Goal: Communication & Community: Answer question/provide support

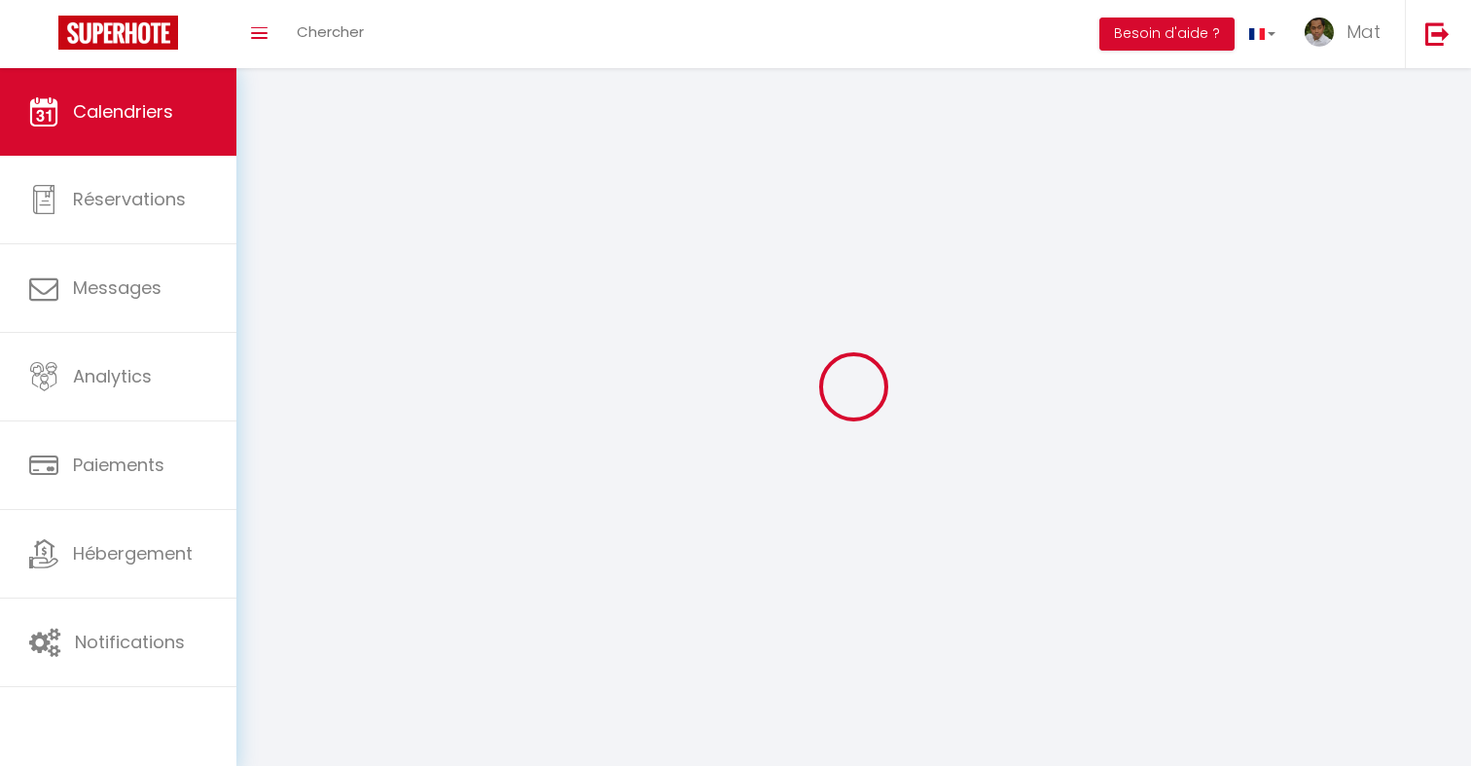
select select
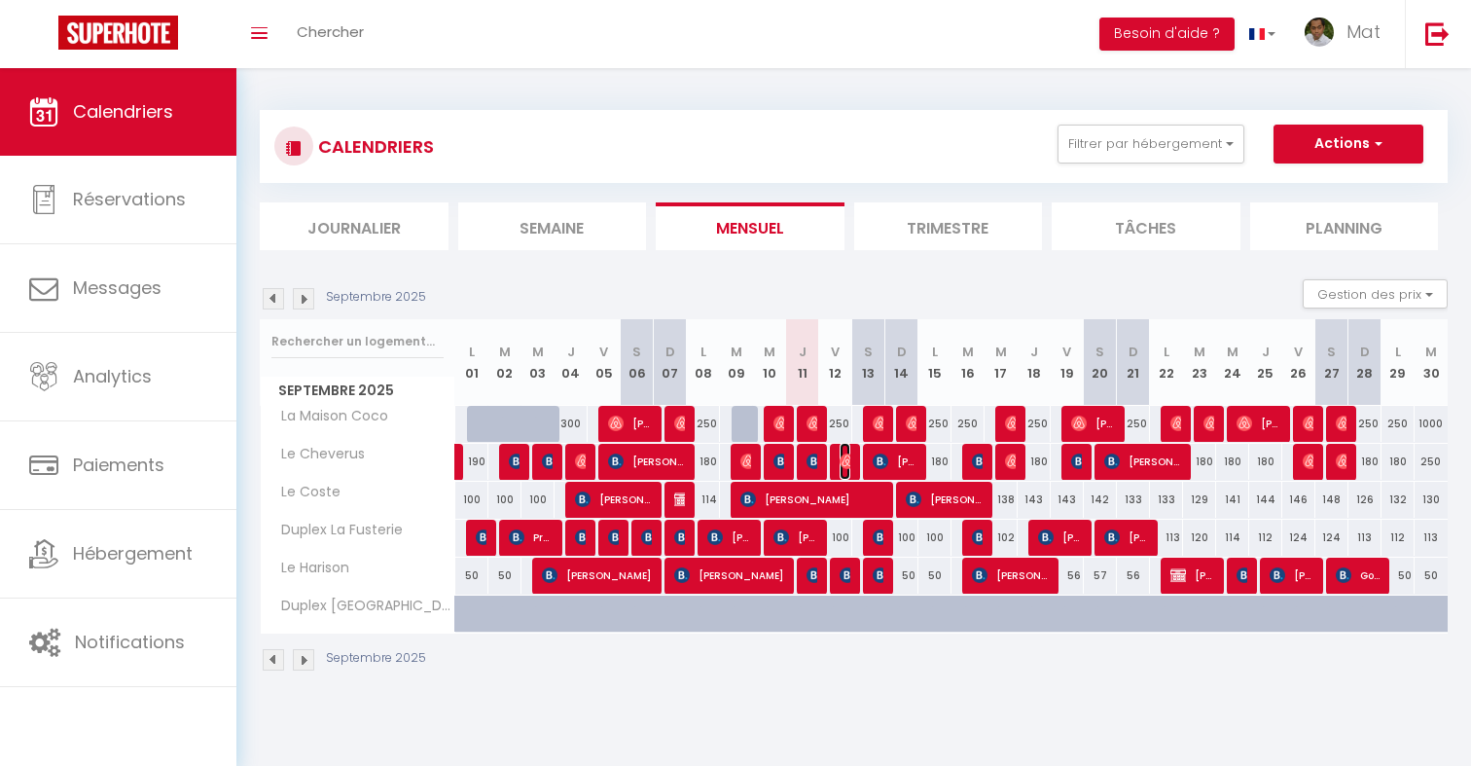
click at [844, 458] on img at bounding box center [848, 461] width 16 height 16
select select "OK"
select select "0"
select select "1"
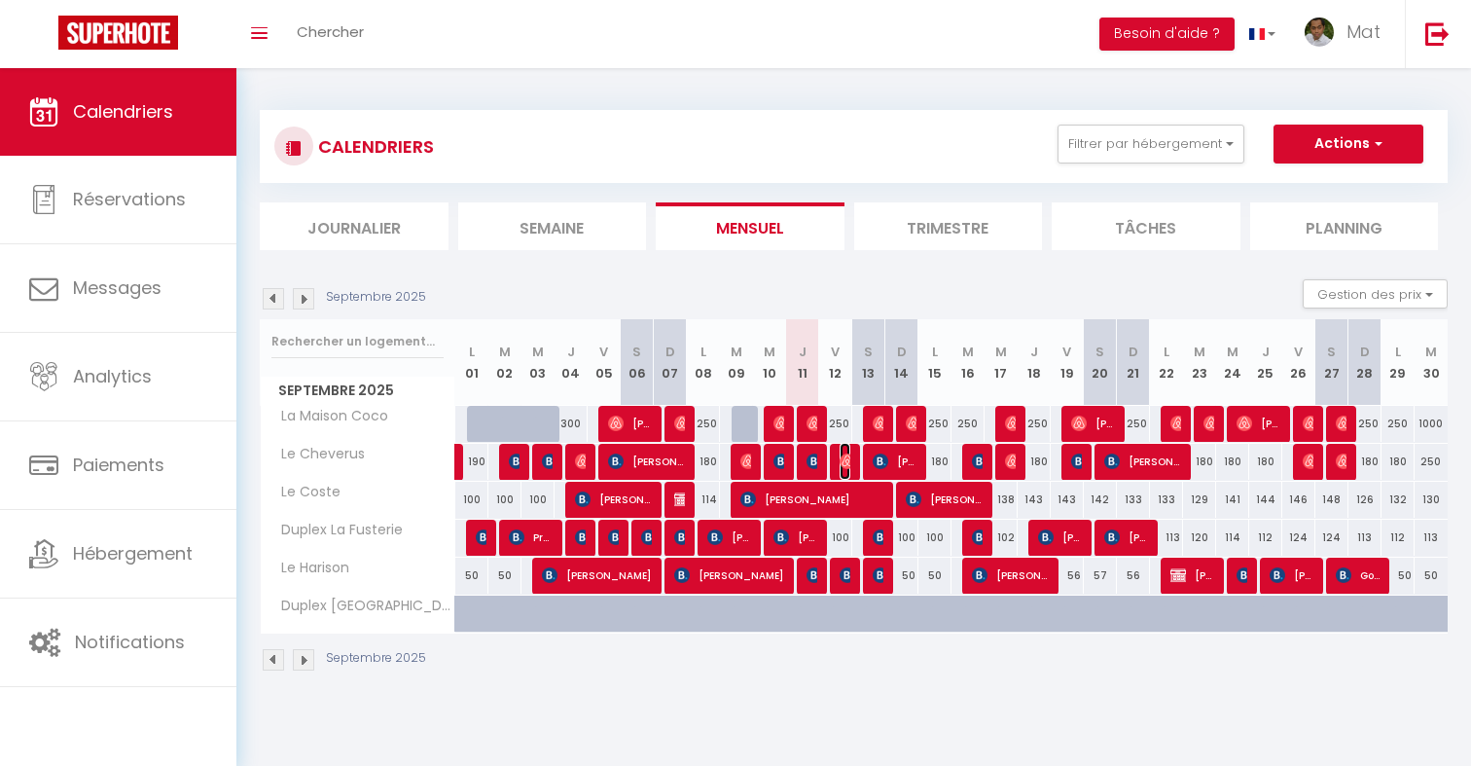
select select "1"
select select
select select "32380"
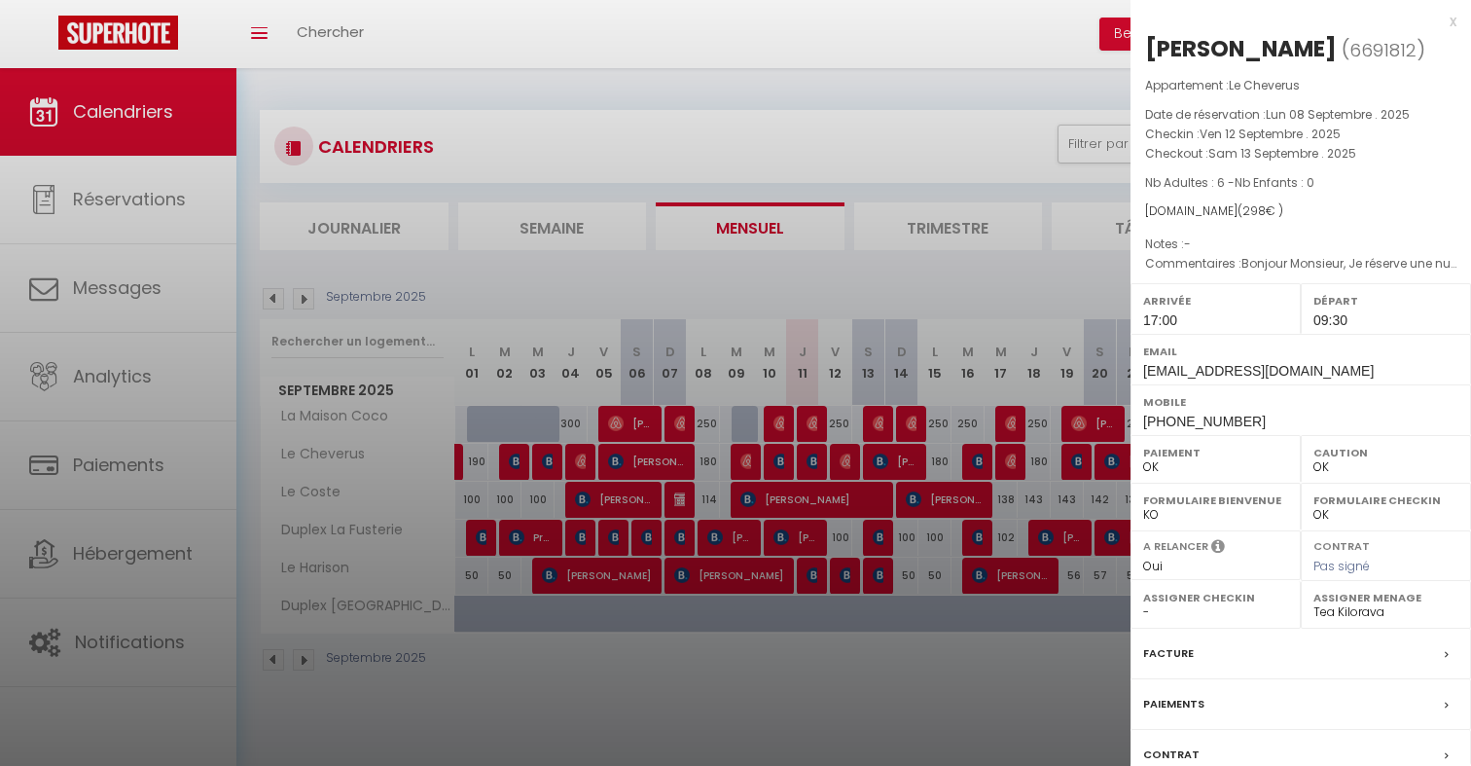
click at [844, 458] on div at bounding box center [735, 383] width 1471 height 766
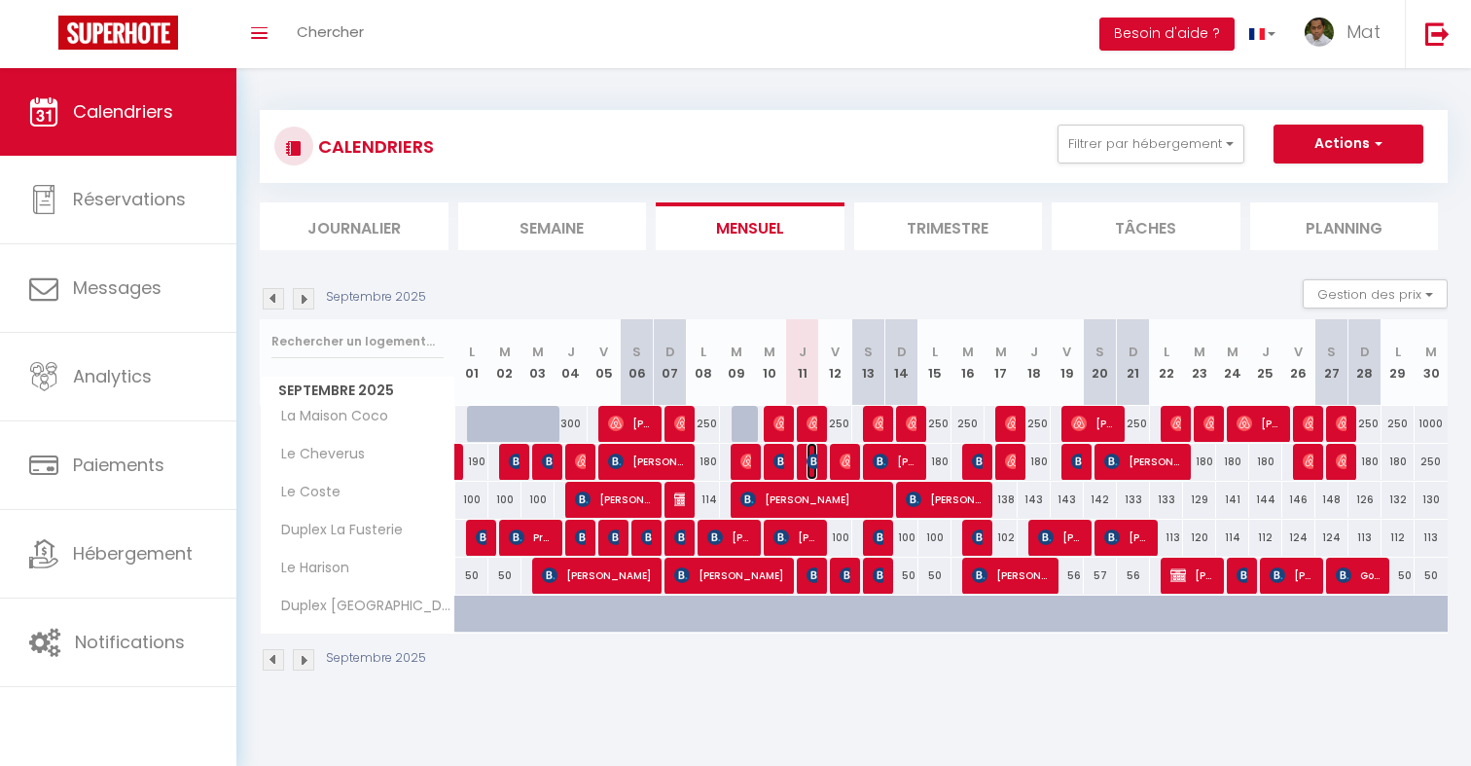
click at [815, 465] on img at bounding box center [815, 461] width 16 height 16
select select "OK"
select select "0"
select select "1"
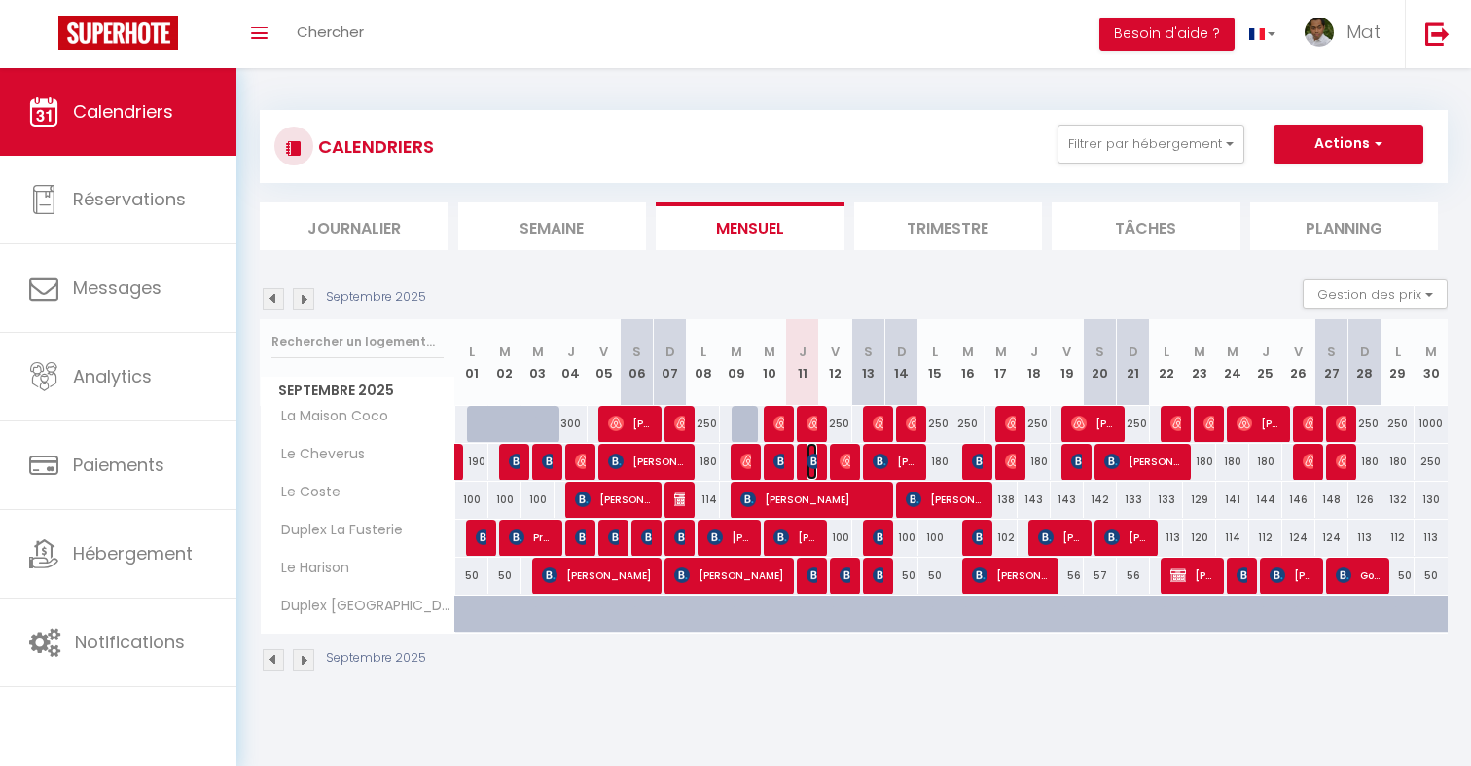
select select "1"
select select
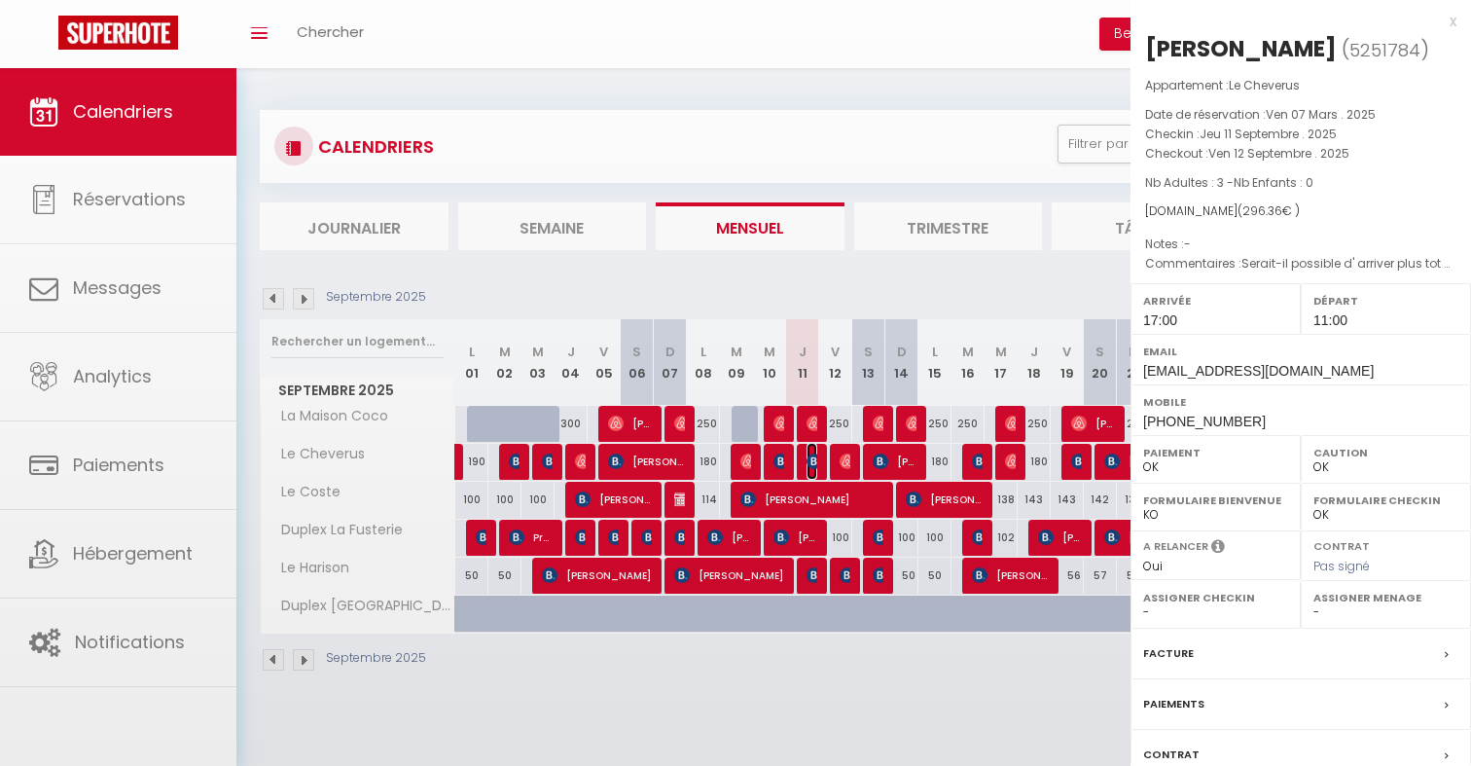
select select "32380"
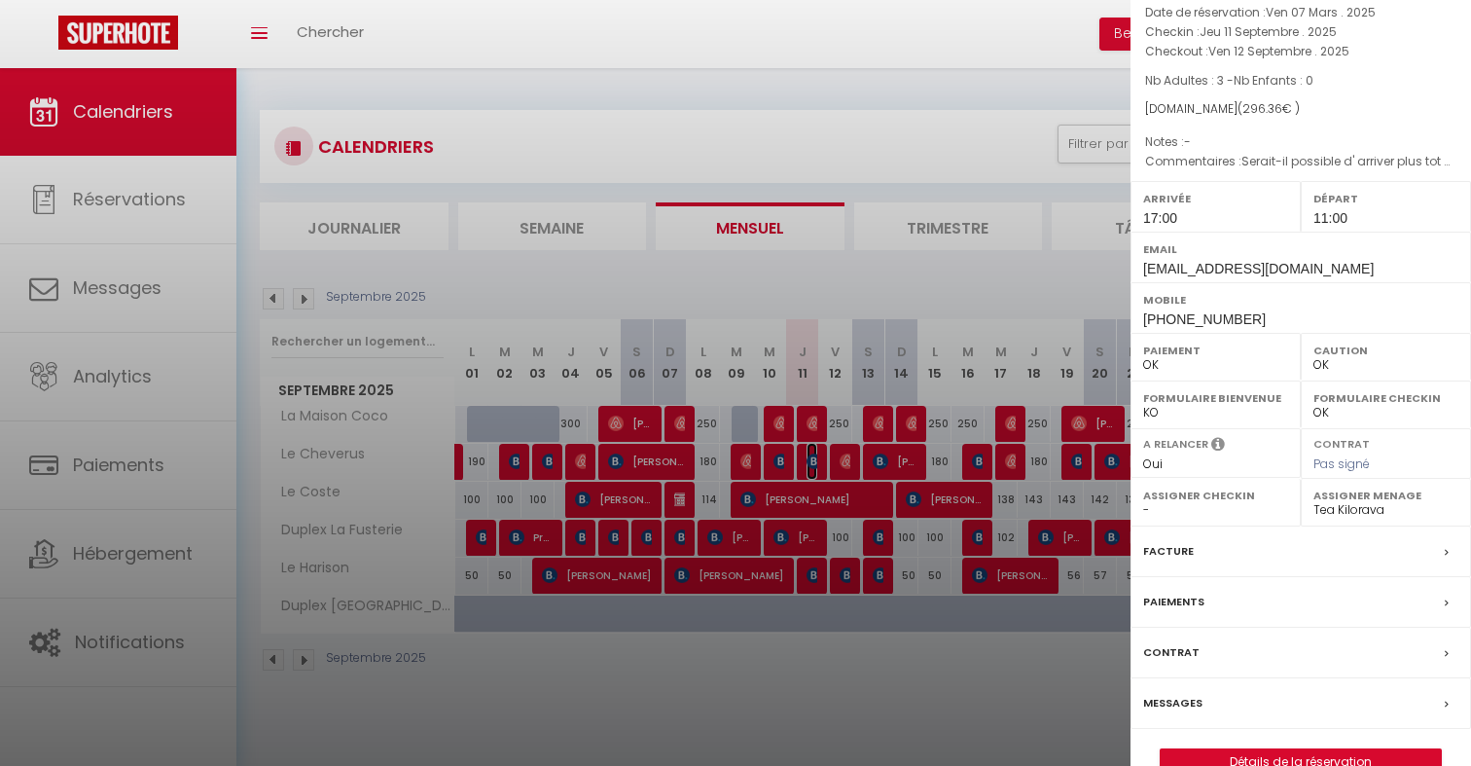
scroll to position [141, 0]
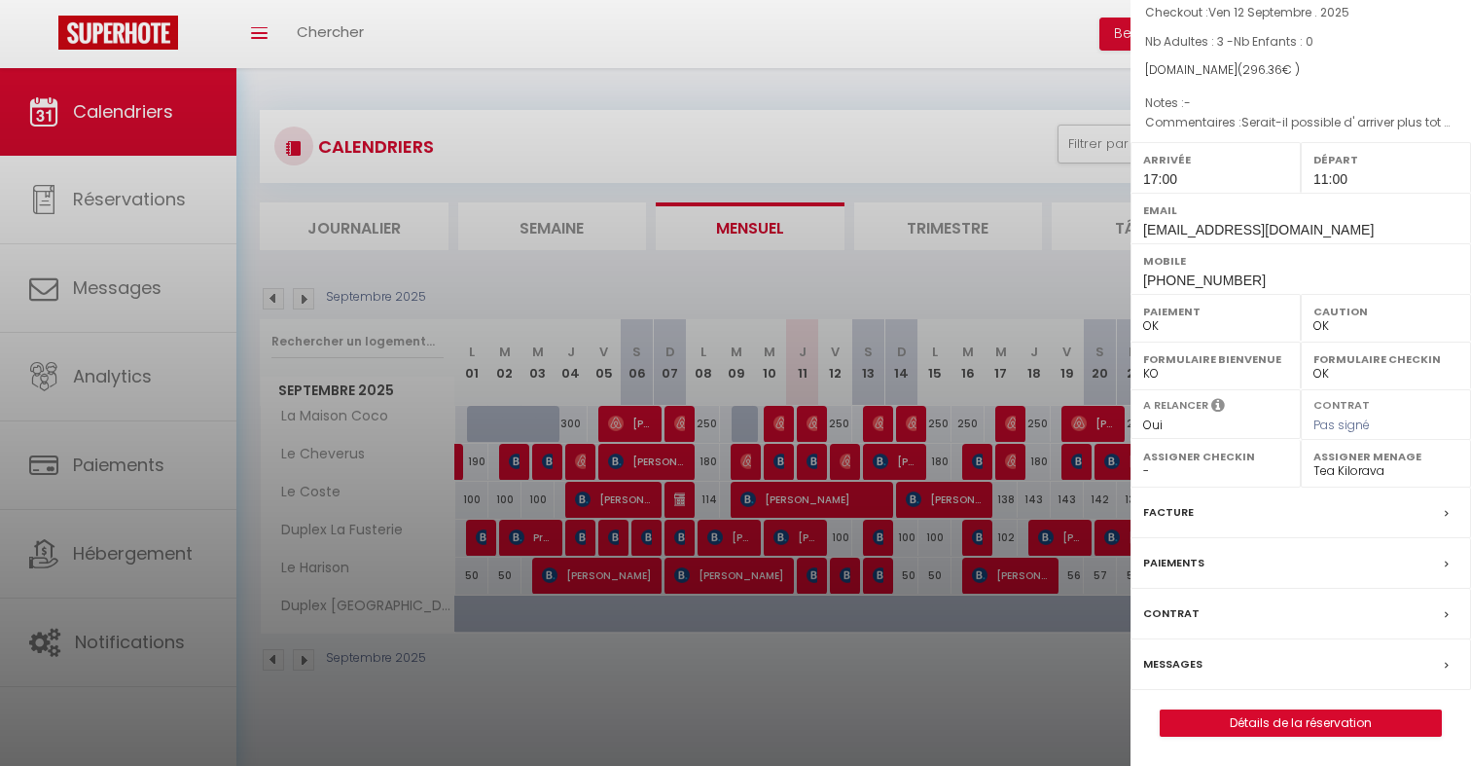
click at [1186, 666] on label "Messages" at bounding box center [1172, 664] width 59 height 20
select select
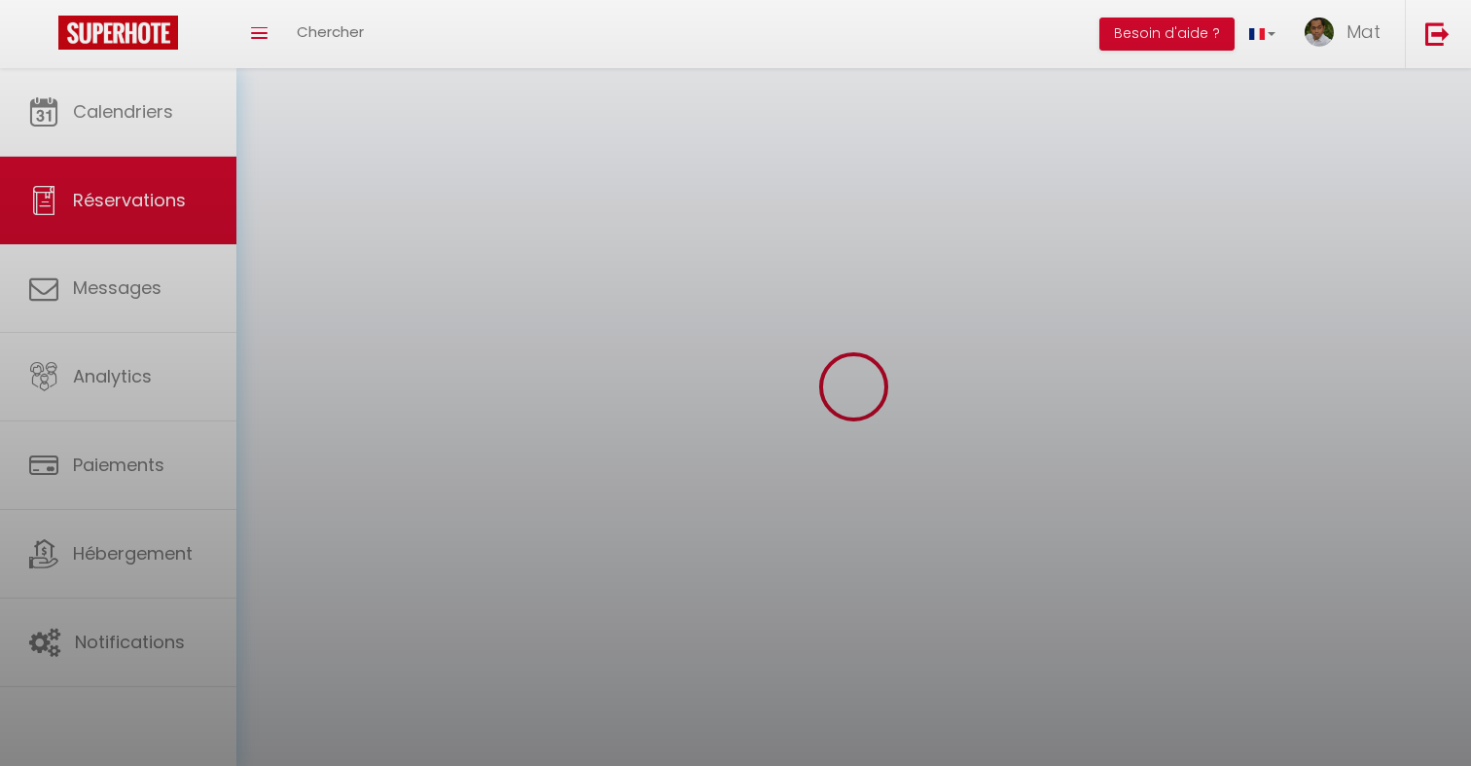
select select
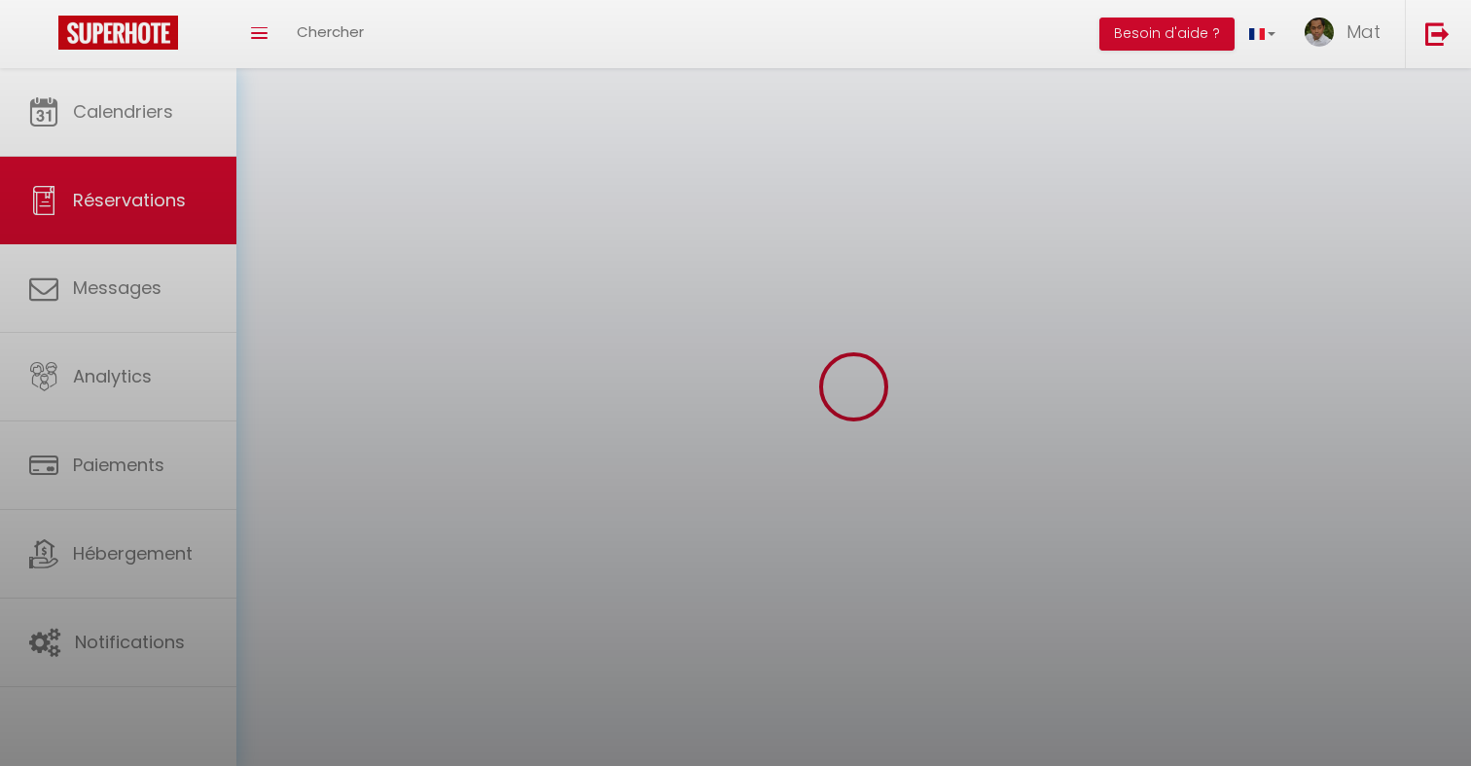
select select
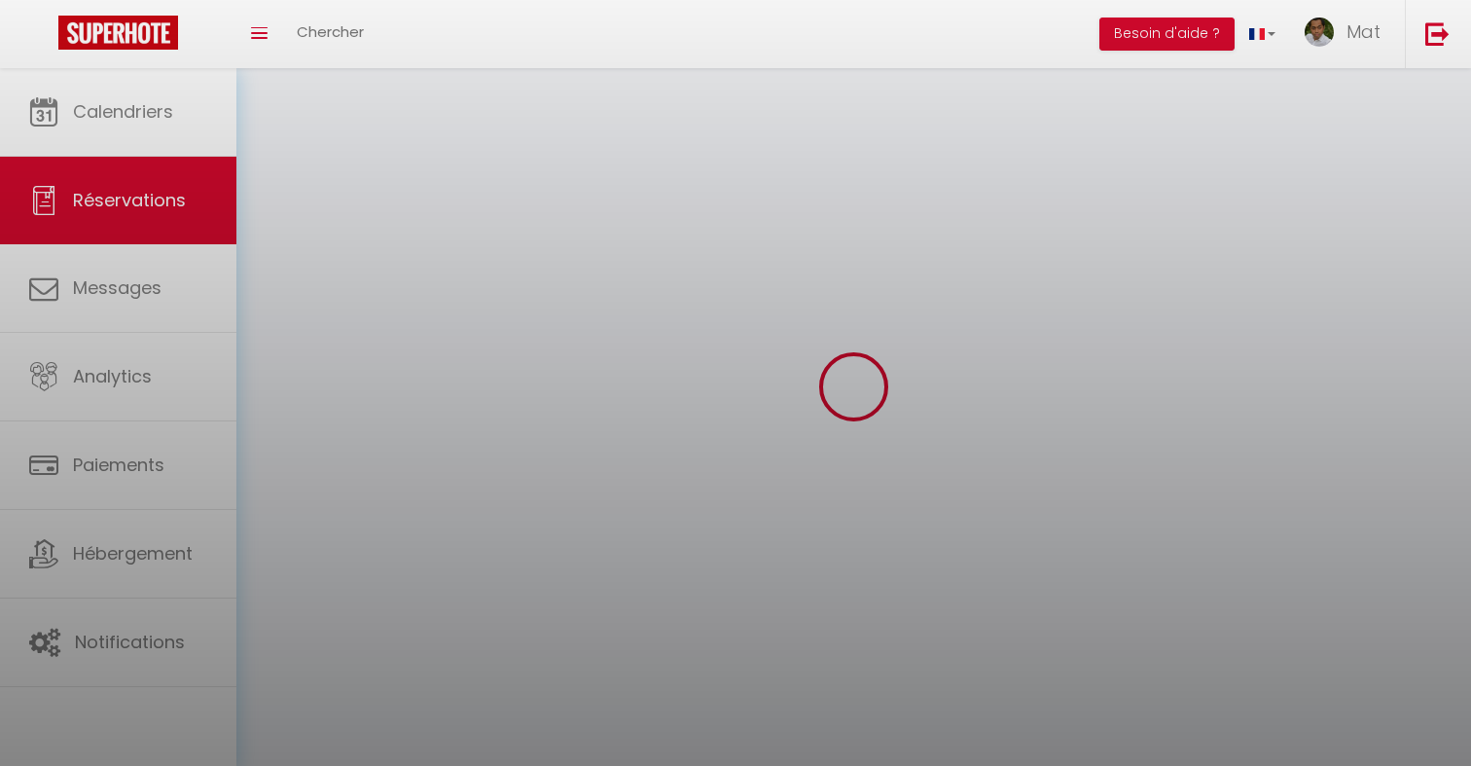
select select
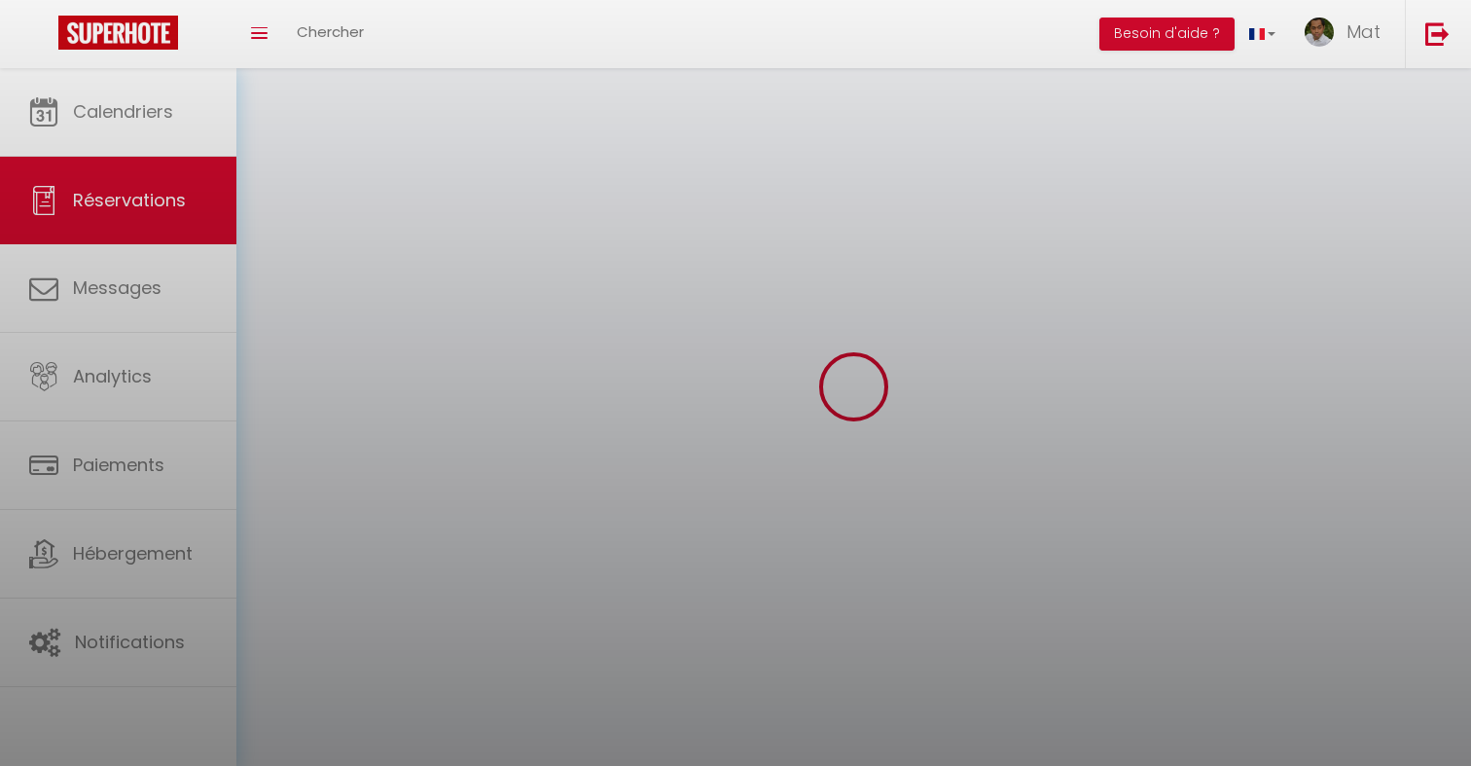
select select
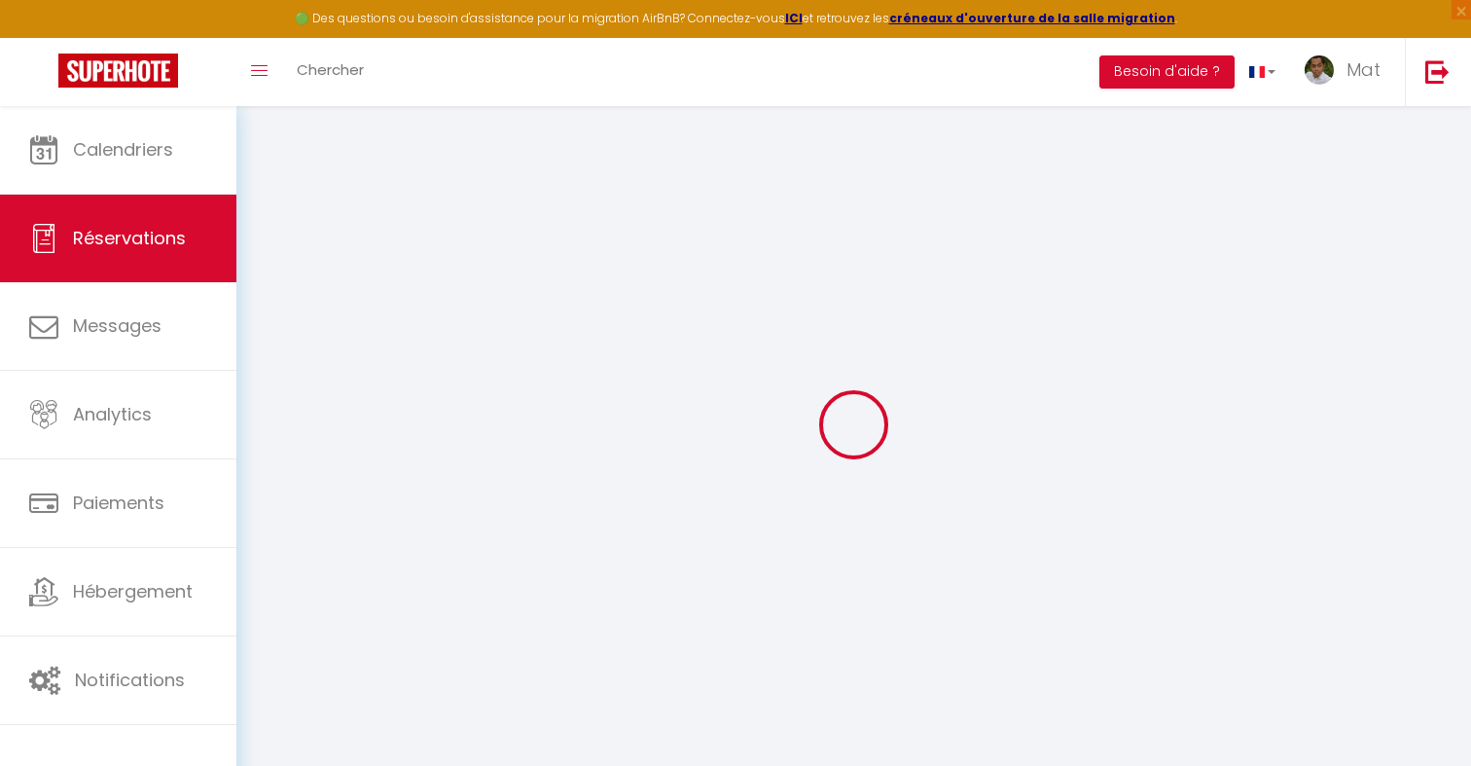
type input "Anette"
type input "[PERSON_NAME]"
type input "[EMAIL_ADDRESS][DOMAIN_NAME]"
type input "[EMAIL_ADDRESS][PERSON_NAME][DOMAIN_NAME]"
type input "[PHONE_NUMBER]"
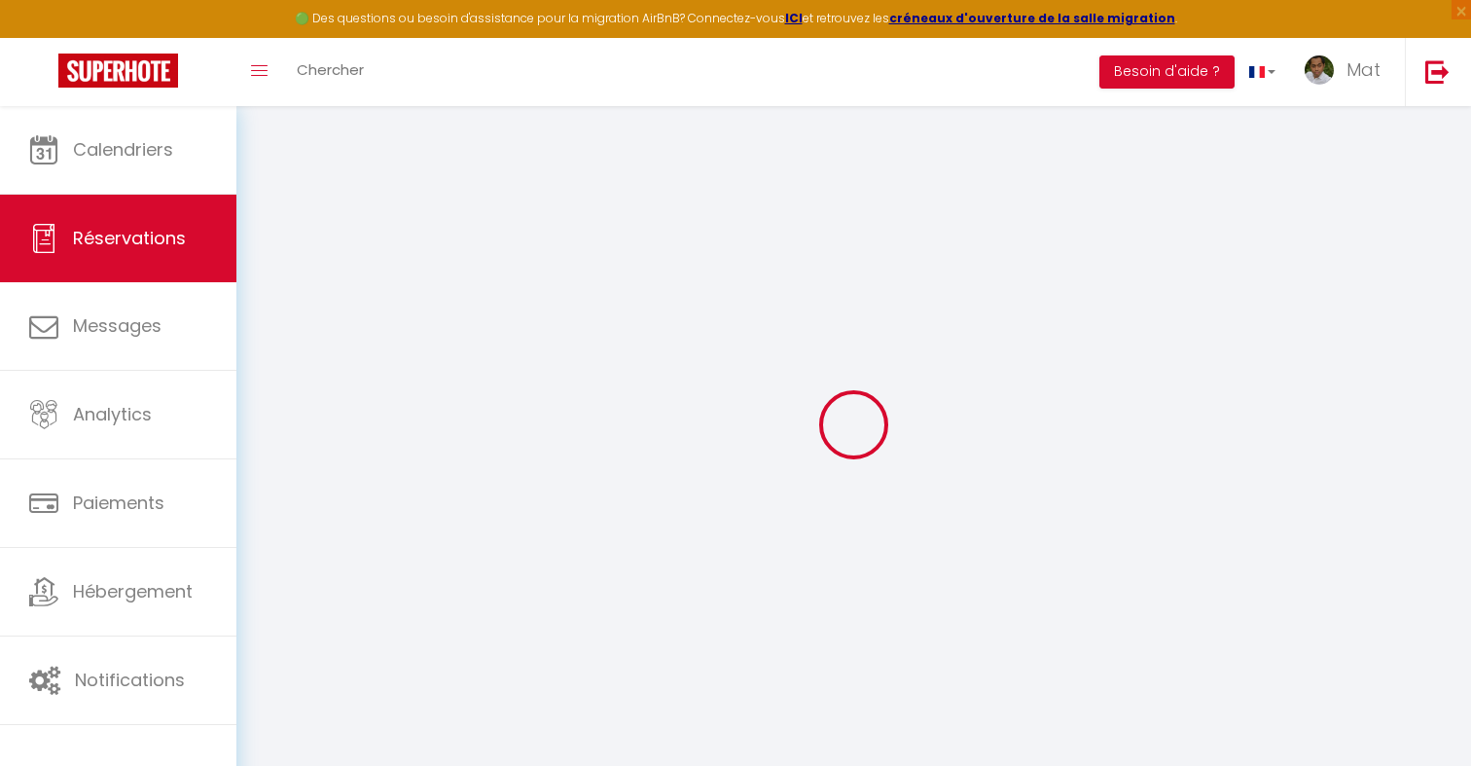
type input "97020880"
select select "NO"
type input "47.6"
select select "58463"
select select "1"
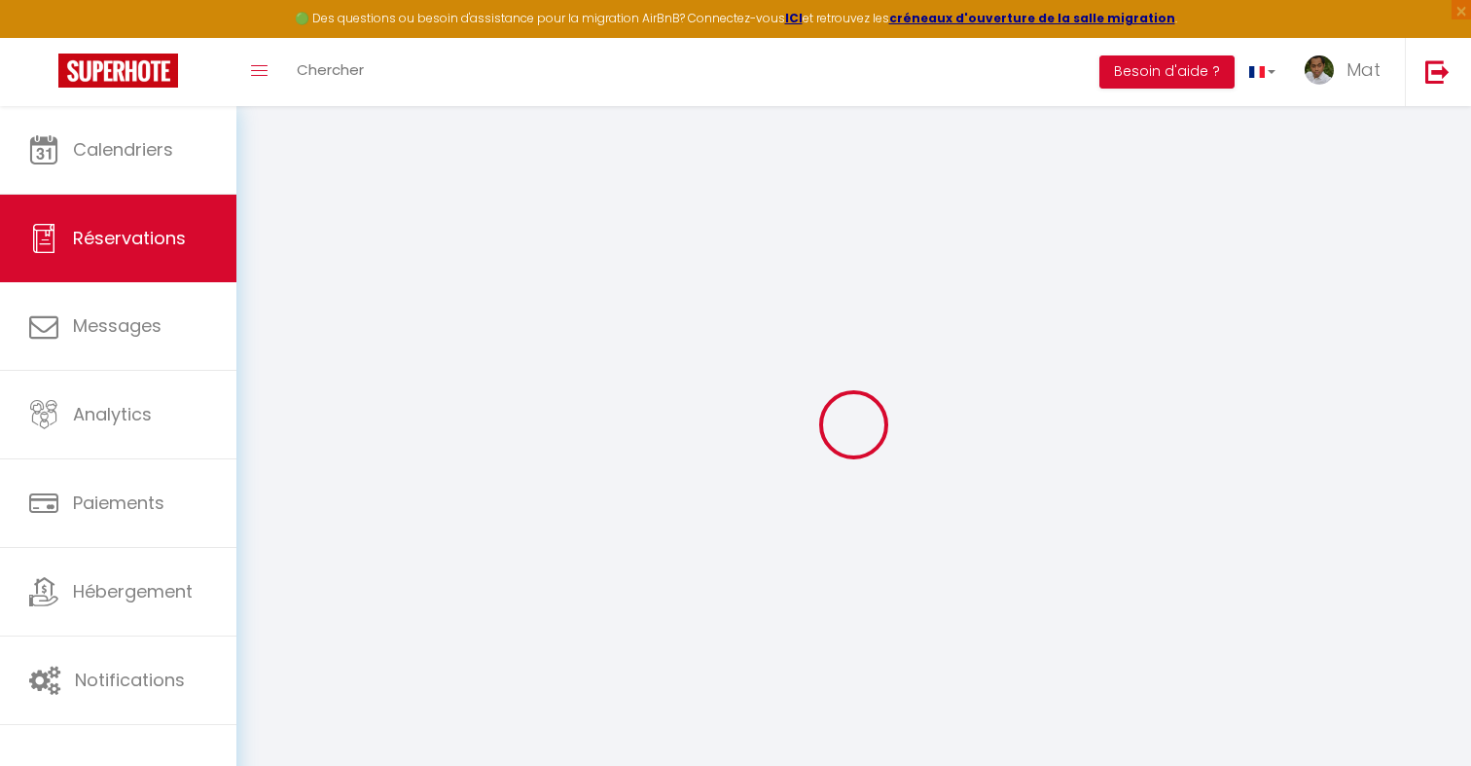
select select
type input "3"
select select "12"
select select "15"
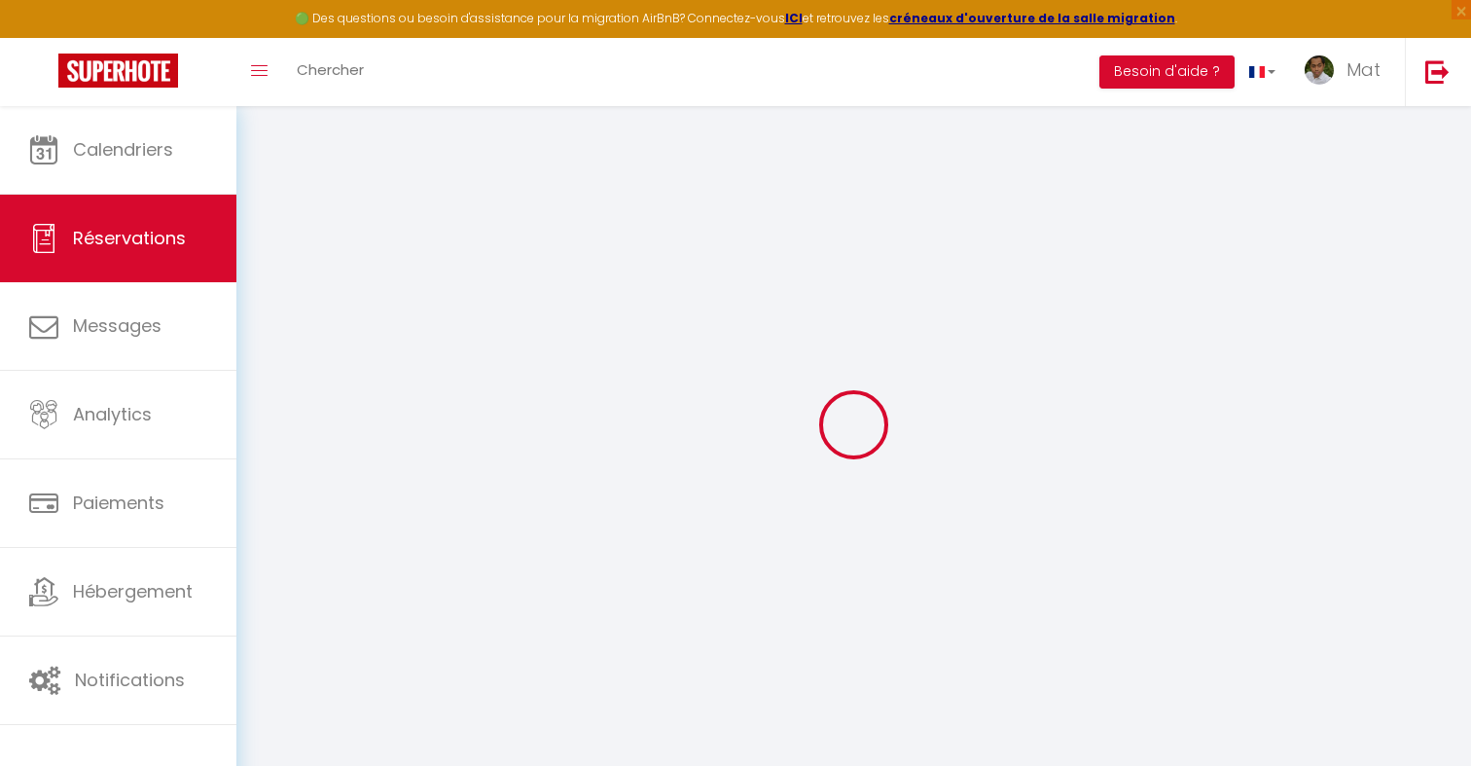
select select "2"
type input "0"
select select
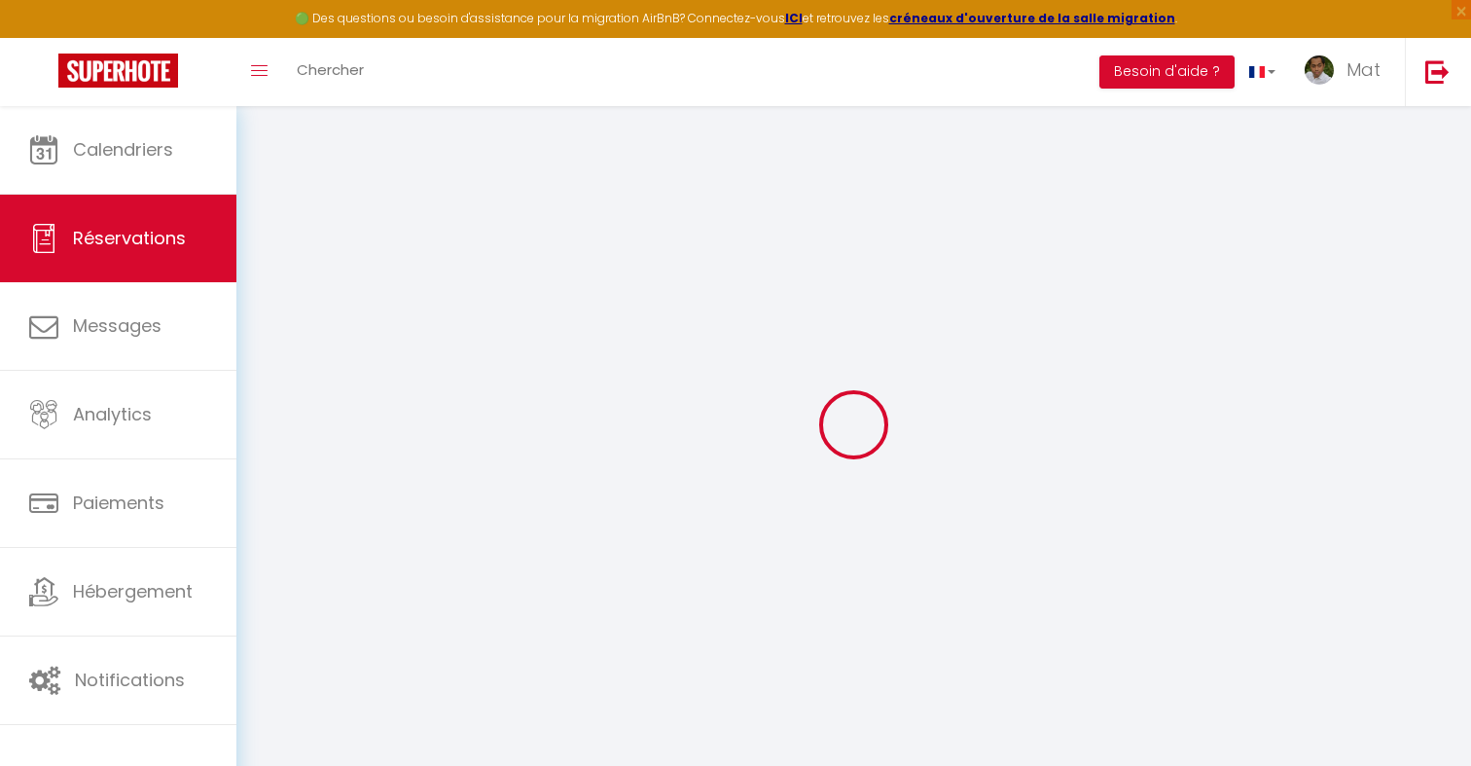
select select
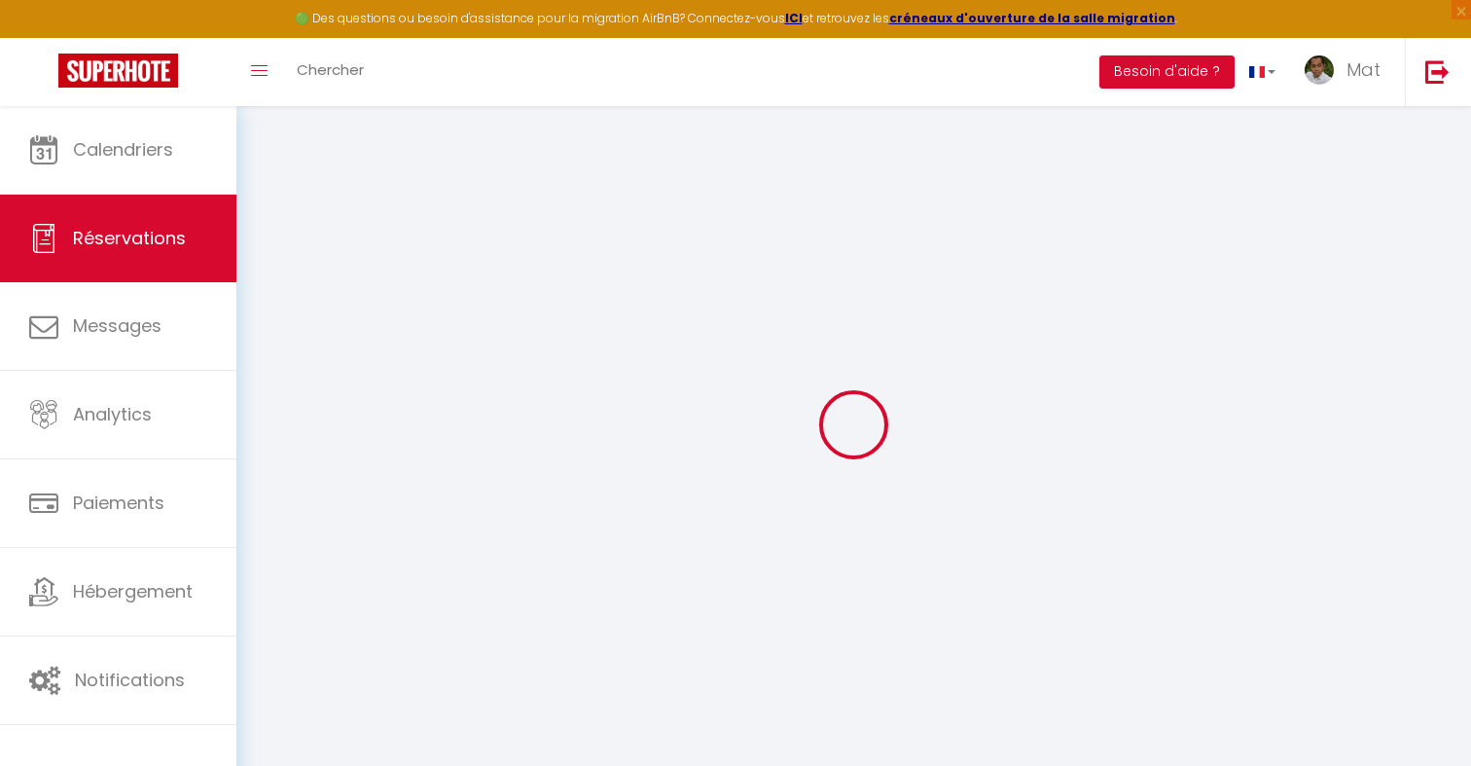
checkbox input "false"
type textarea "Serait-il possible d' arriver plus tot qu' a 15 heures? On arrive vers midi ave…"
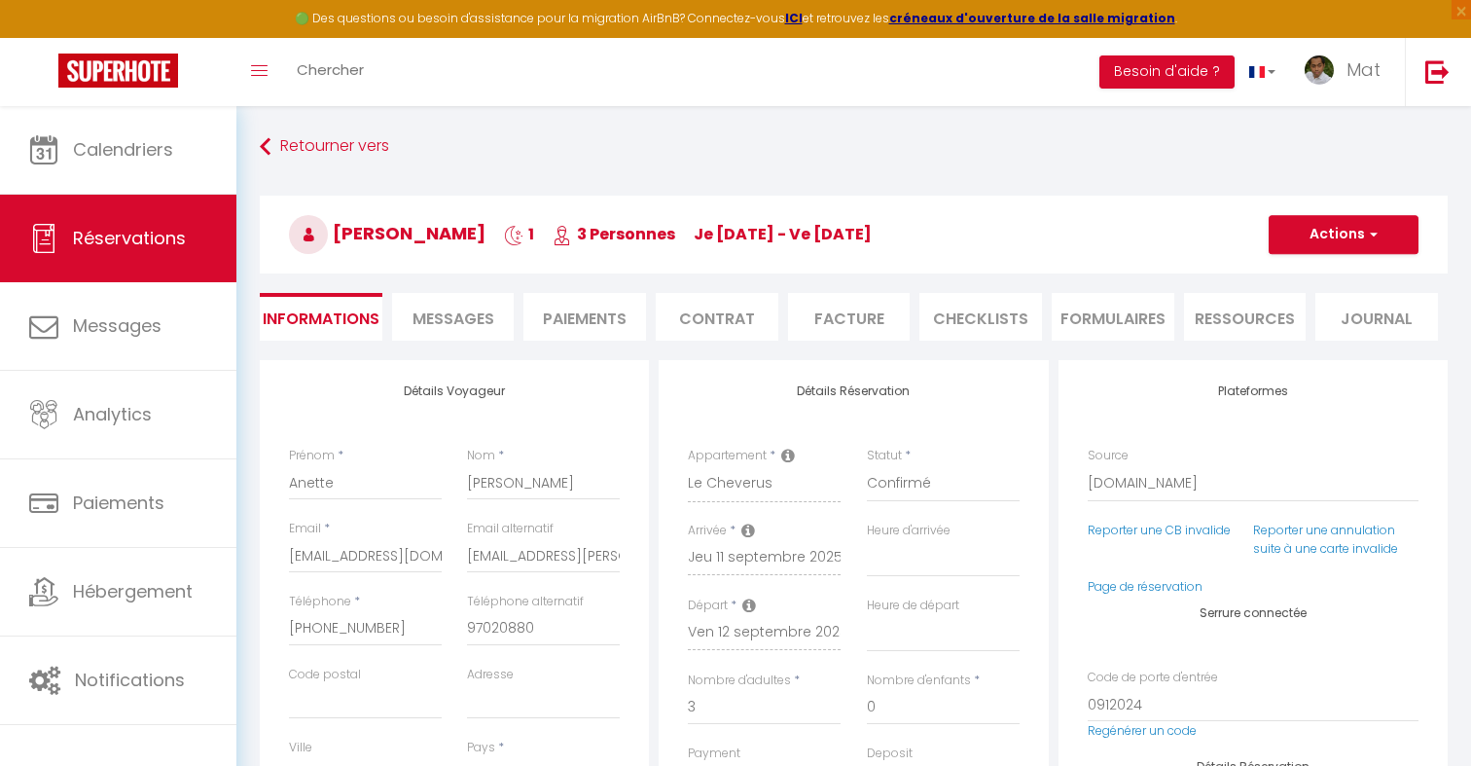
type input "30"
type input "16.36"
select select
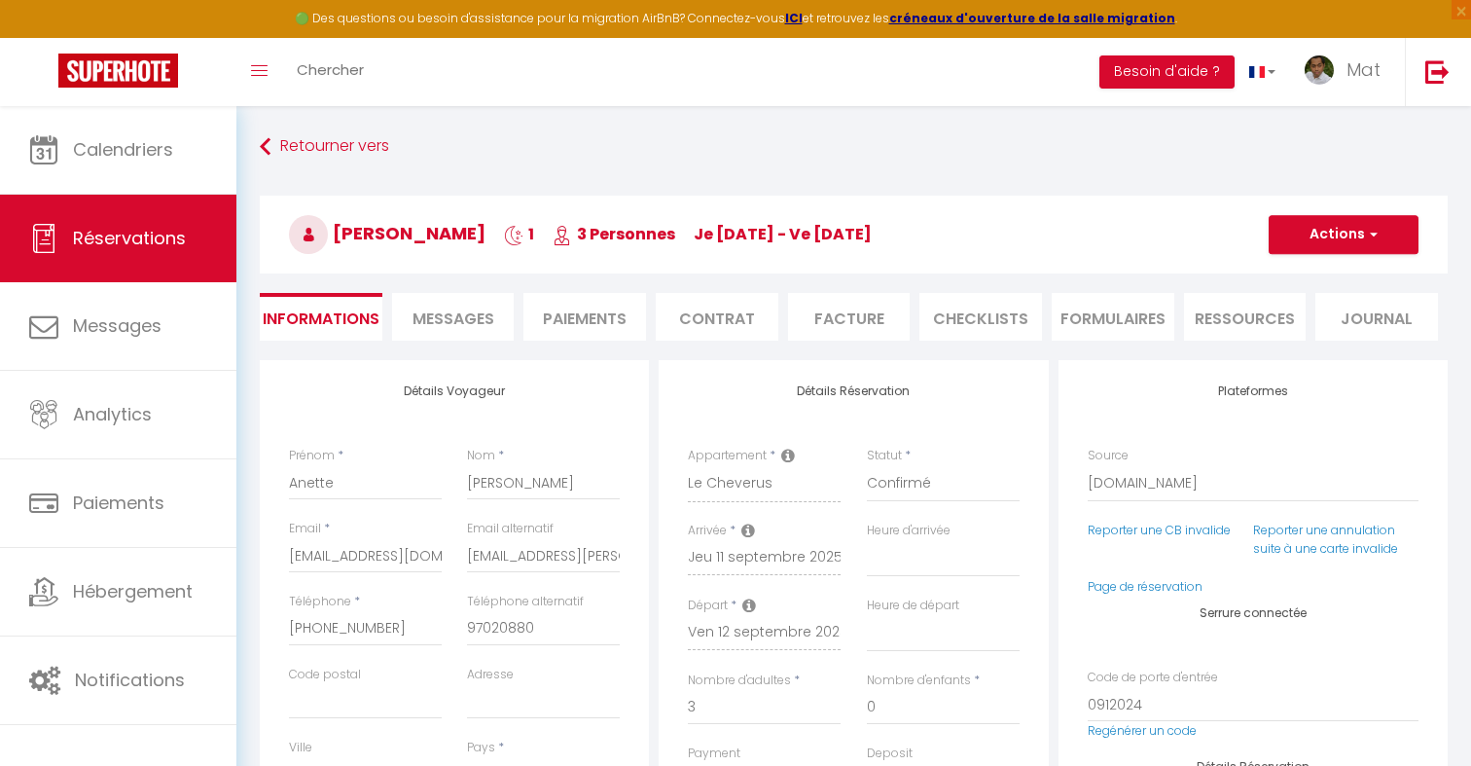
select select "17:00"
select select "11:00"
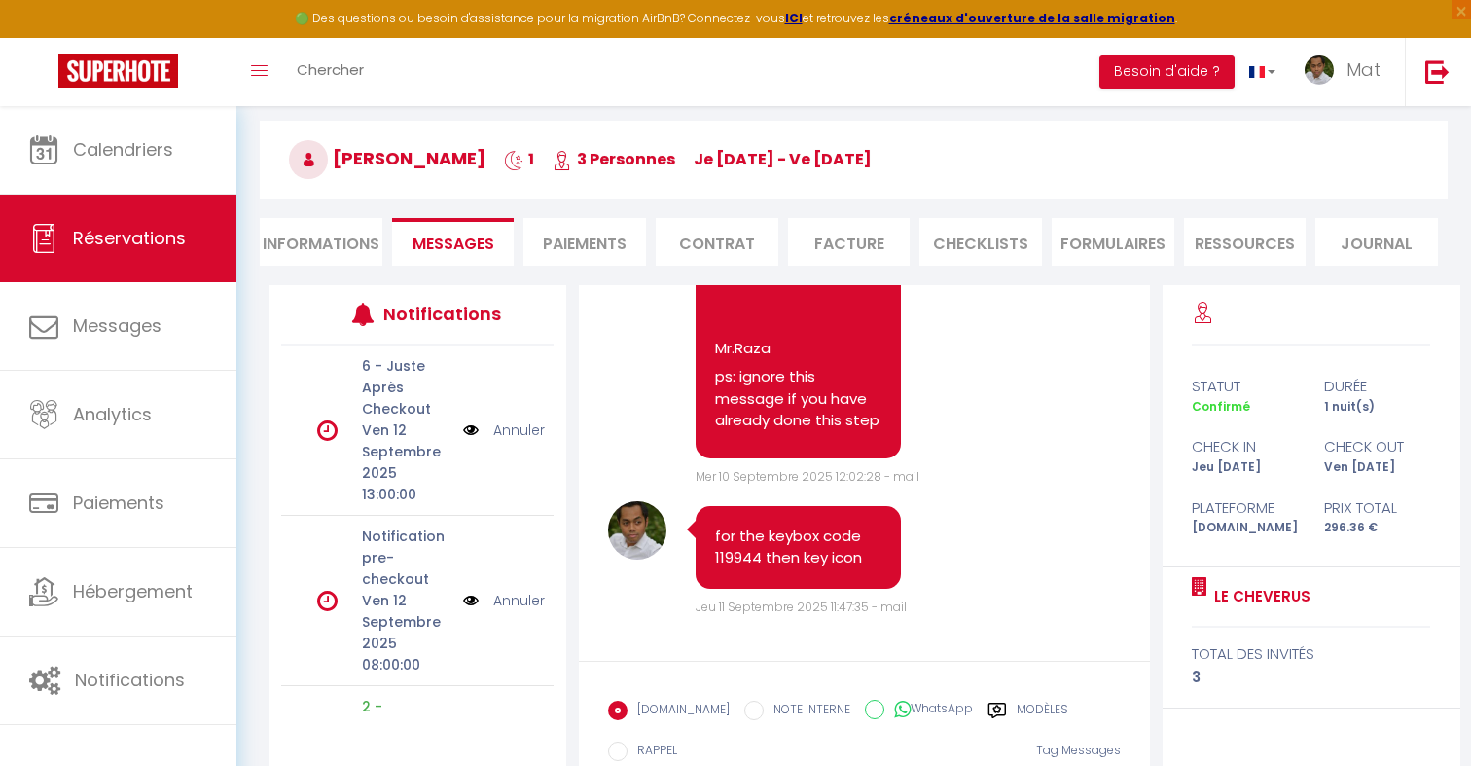
scroll to position [128, 0]
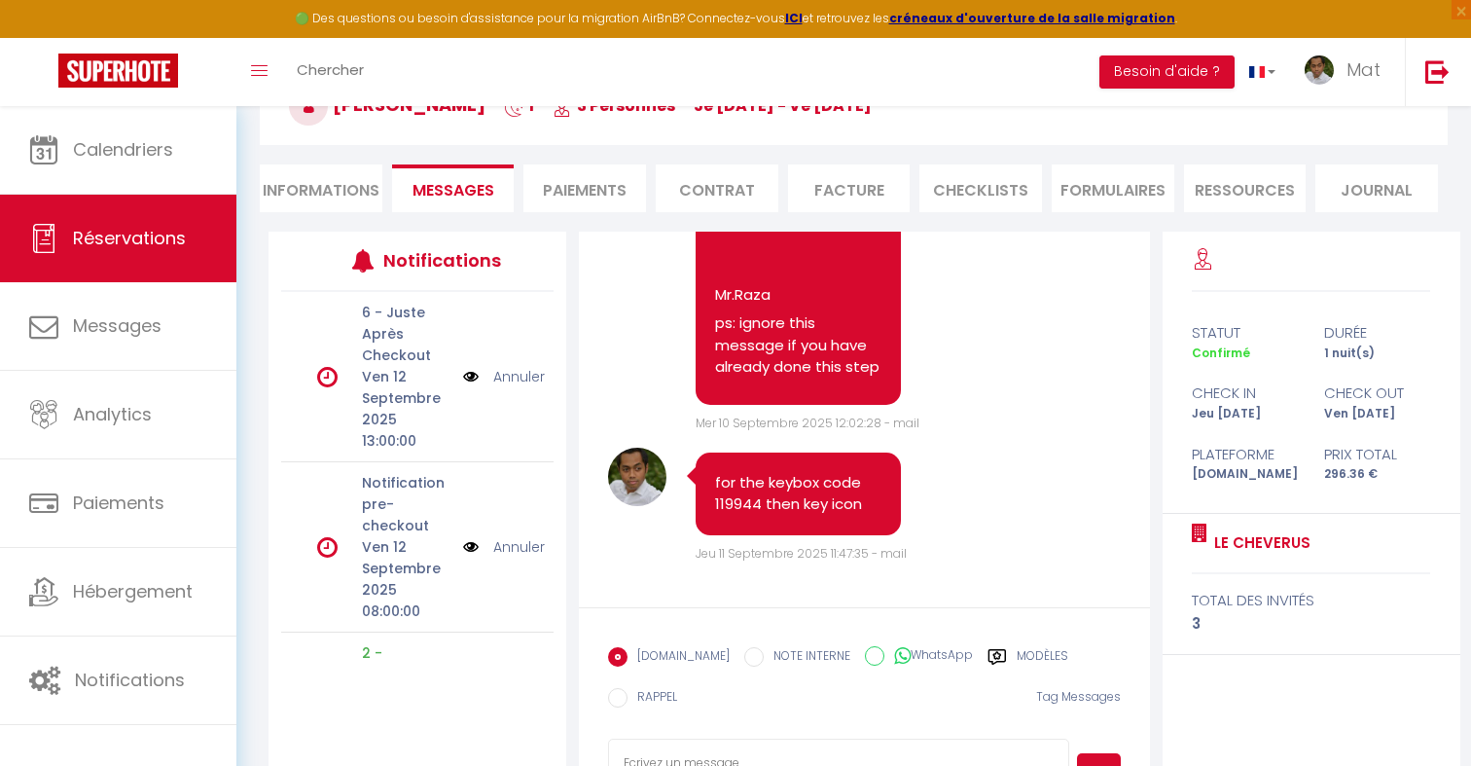
click at [344, 178] on li "Informations" at bounding box center [321, 188] width 123 height 48
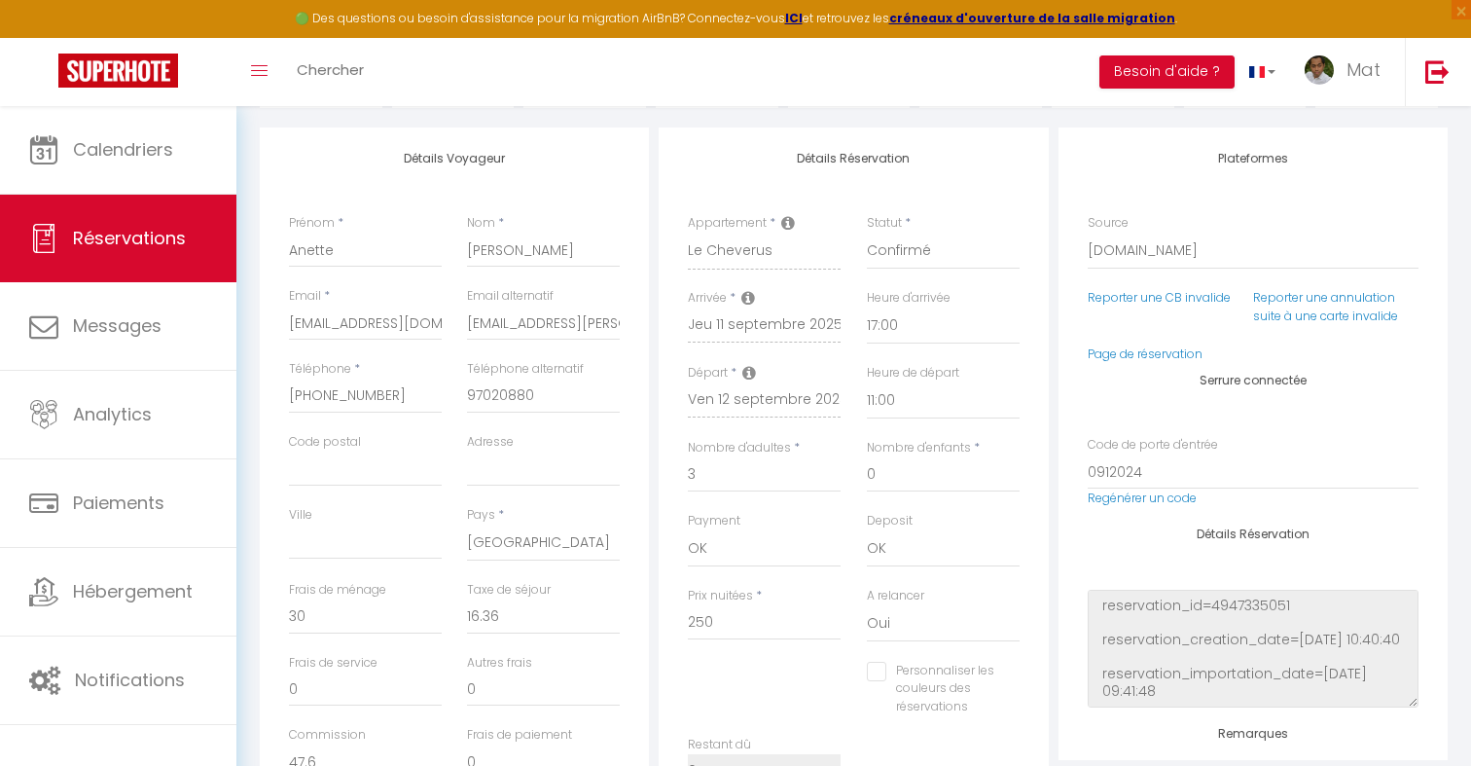
scroll to position [236, 0]
click at [519, 324] on input "[EMAIL_ADDRESS][PERSON_NAME][DOMAIN_NAME]" at bounding box center [543, 319] width 153 height 35
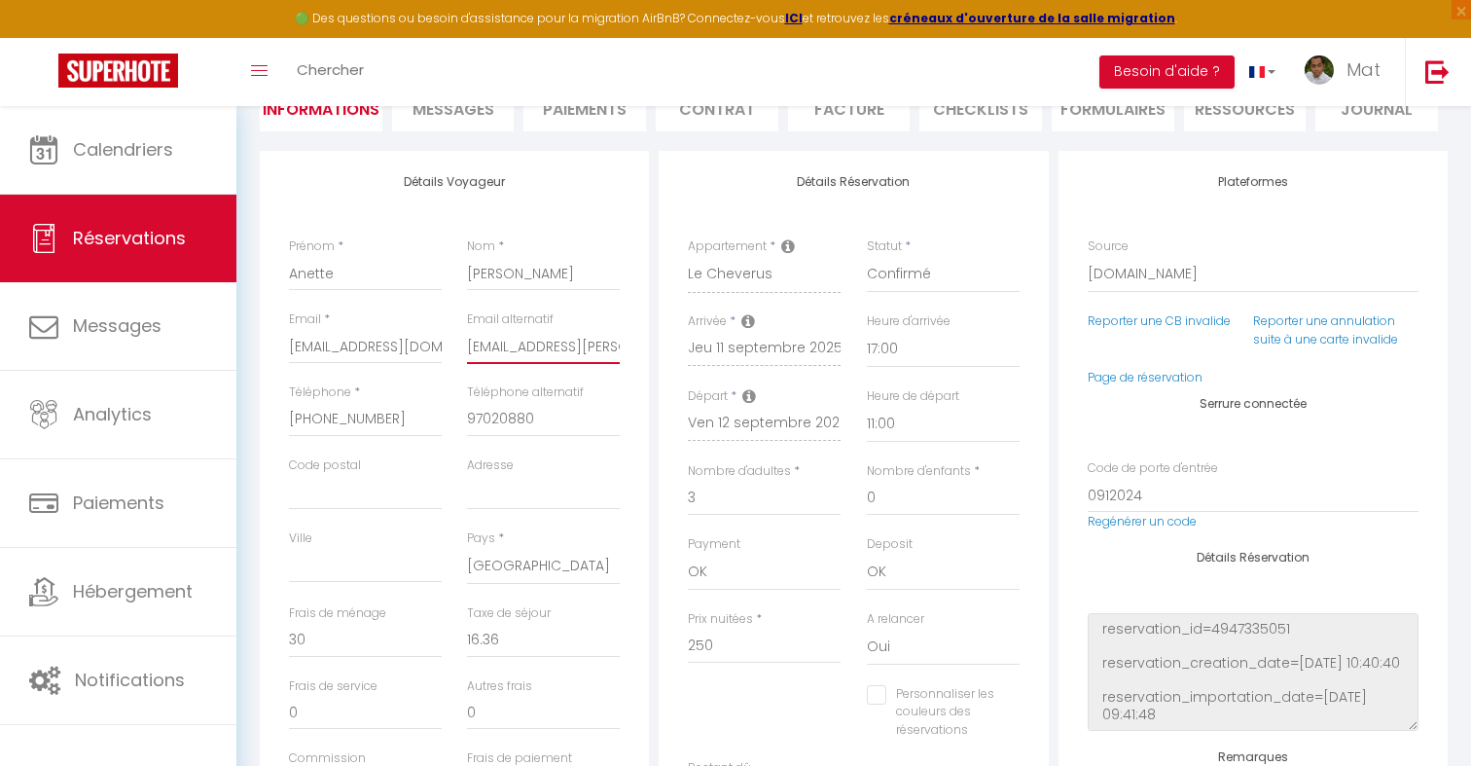
scroll to position [182, 0]
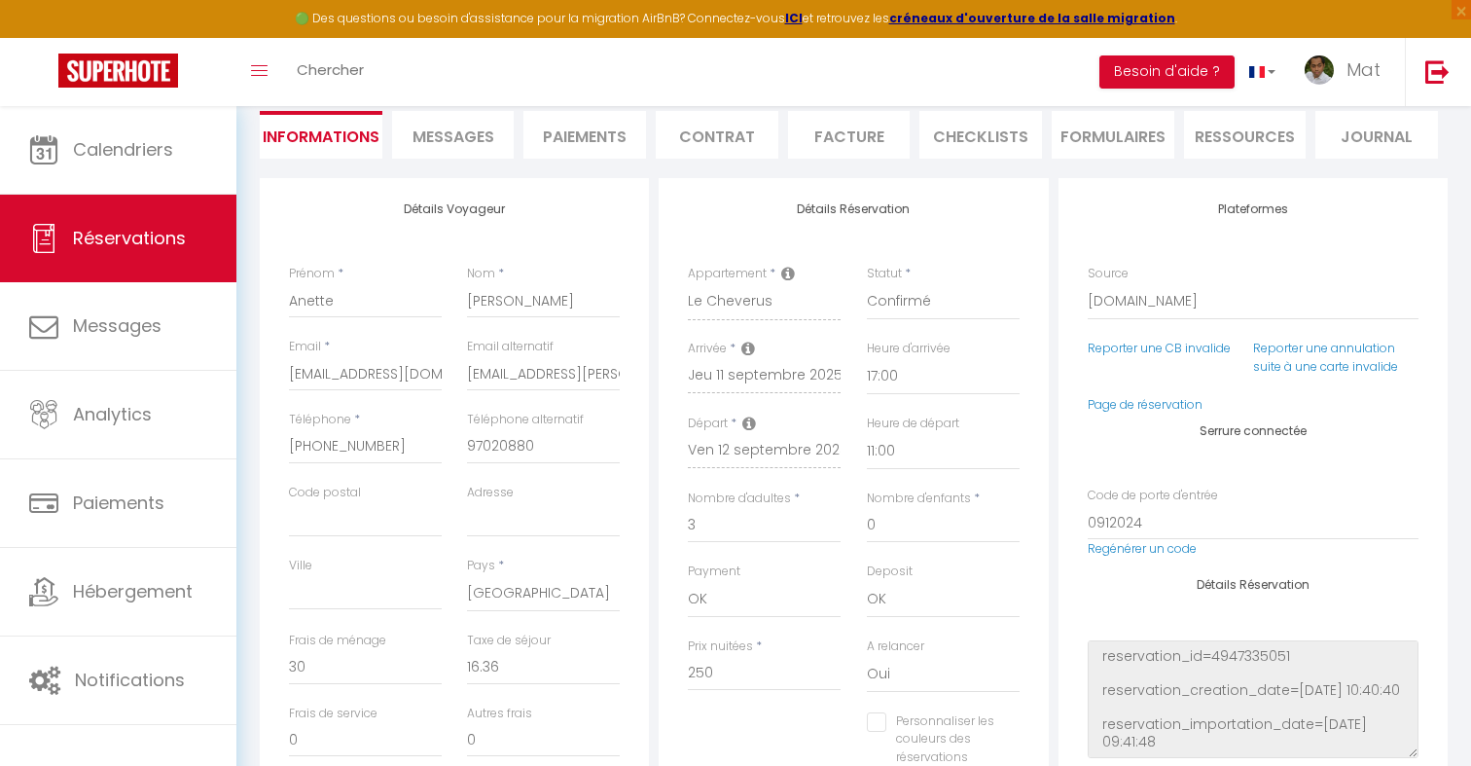
click at [490, 148] on li "Messages" at bounding box center [453, 135] width 123 height 48
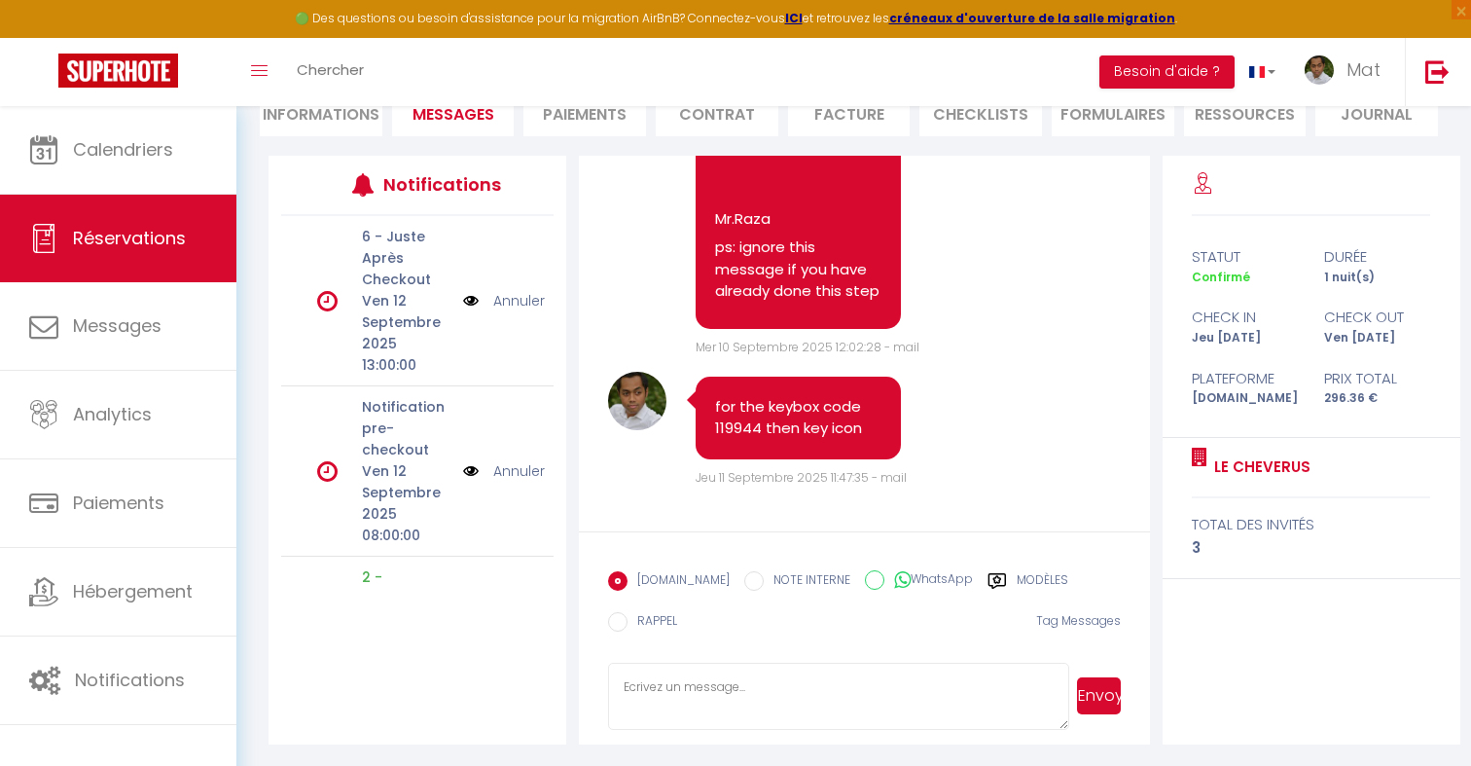
scroll to position [206, 0]
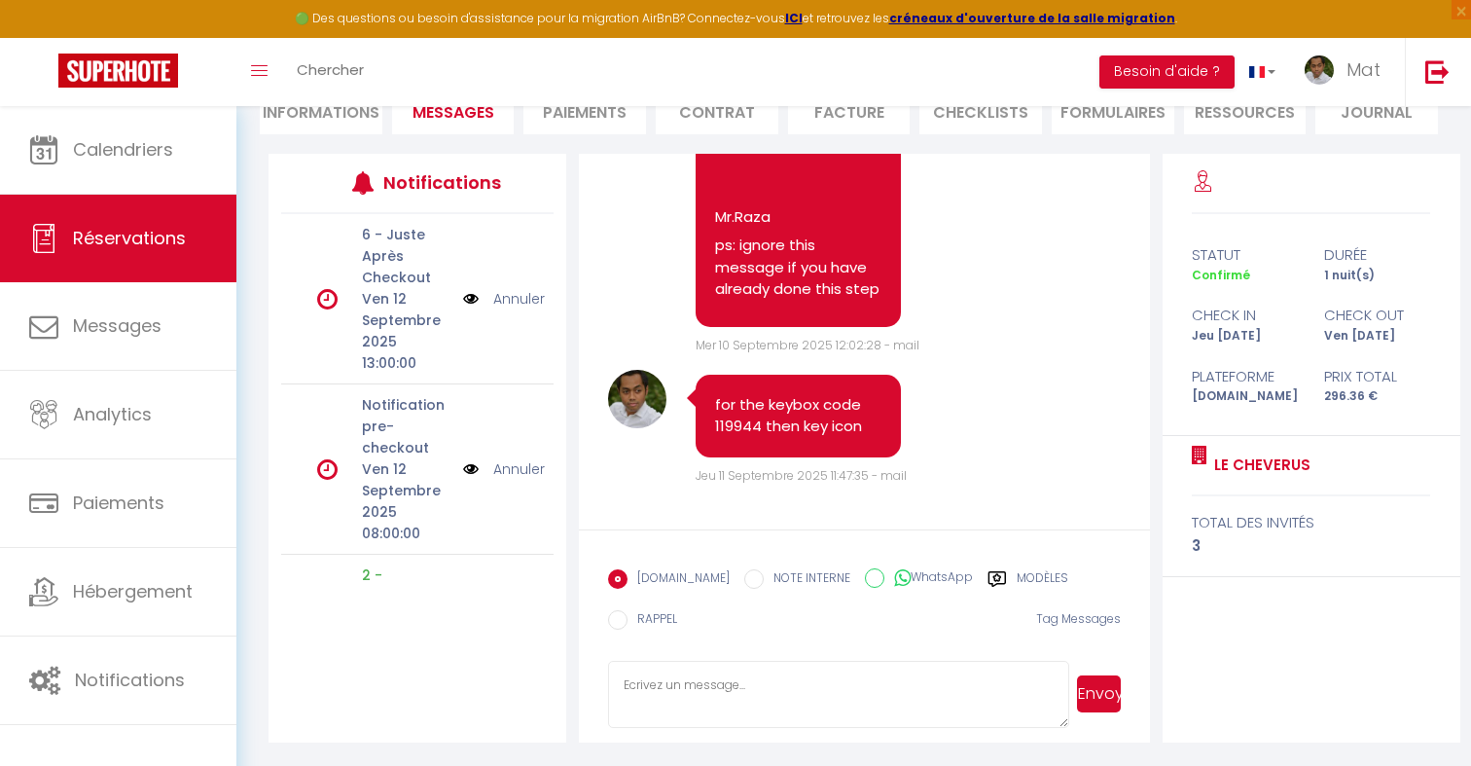
click at [1017, 581] on label "Modèles" at bounding box center [1043, 581] width 52 height 24
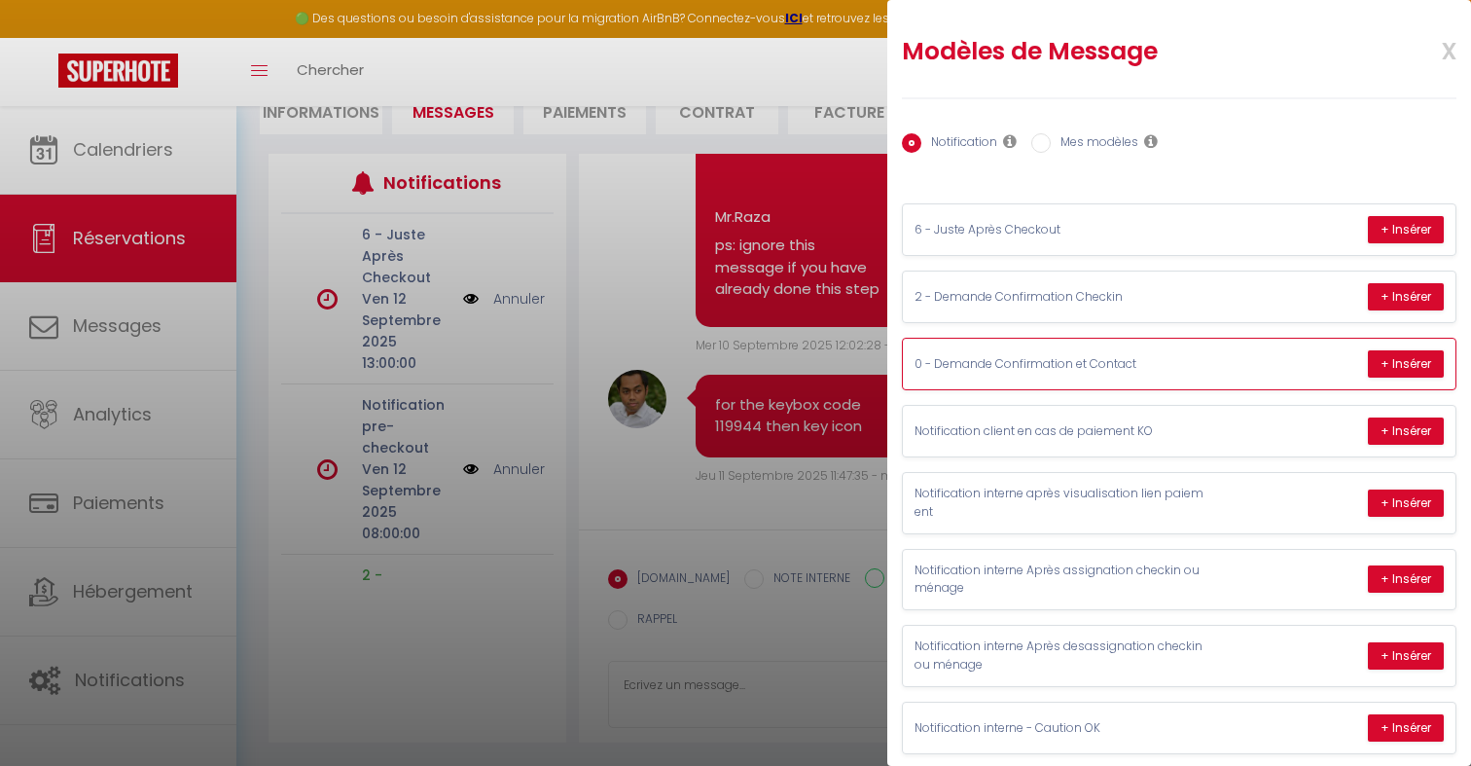
scroll to position [286, 0]
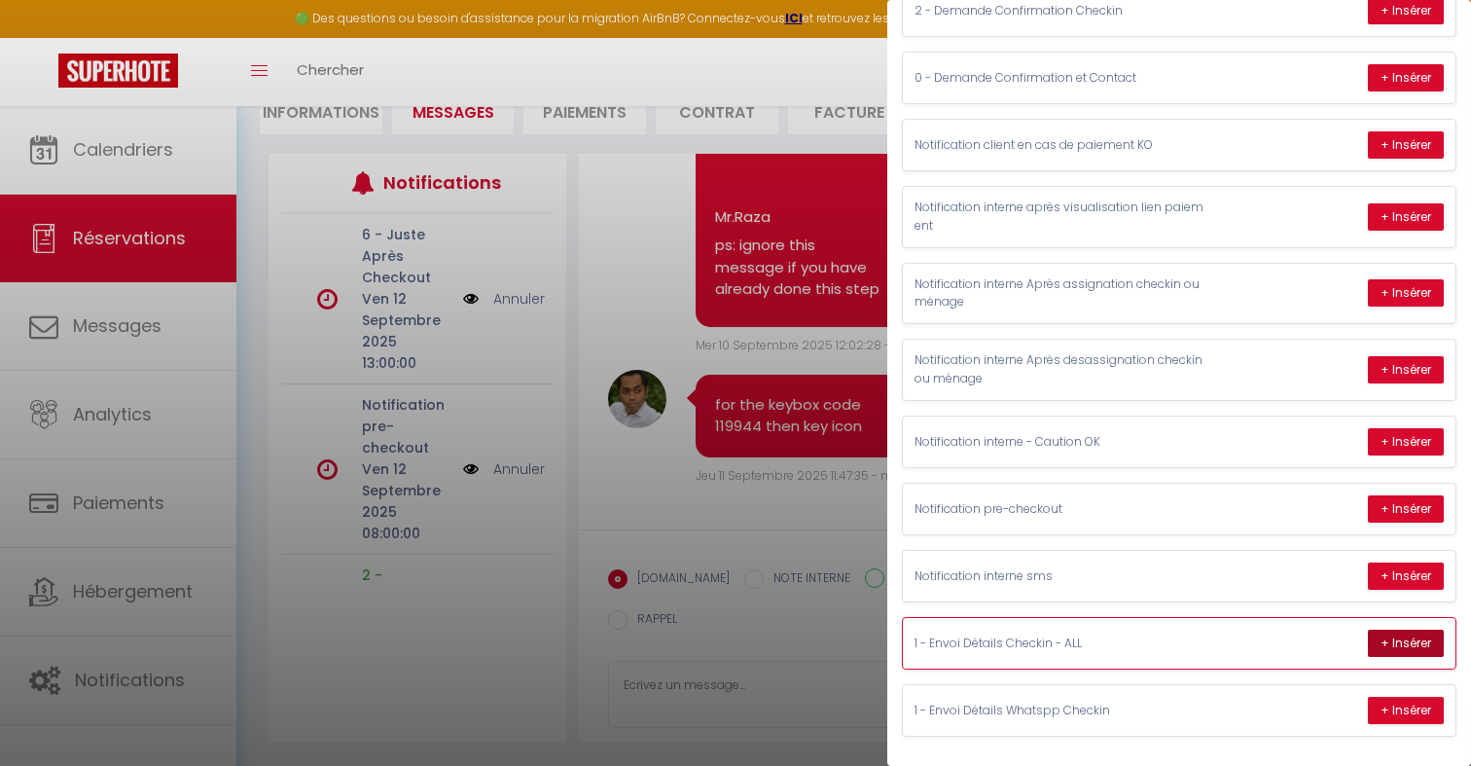
click at [1379, 635] on button "+ Insérer" at bounding box center [1406, 643] width 76 height 27
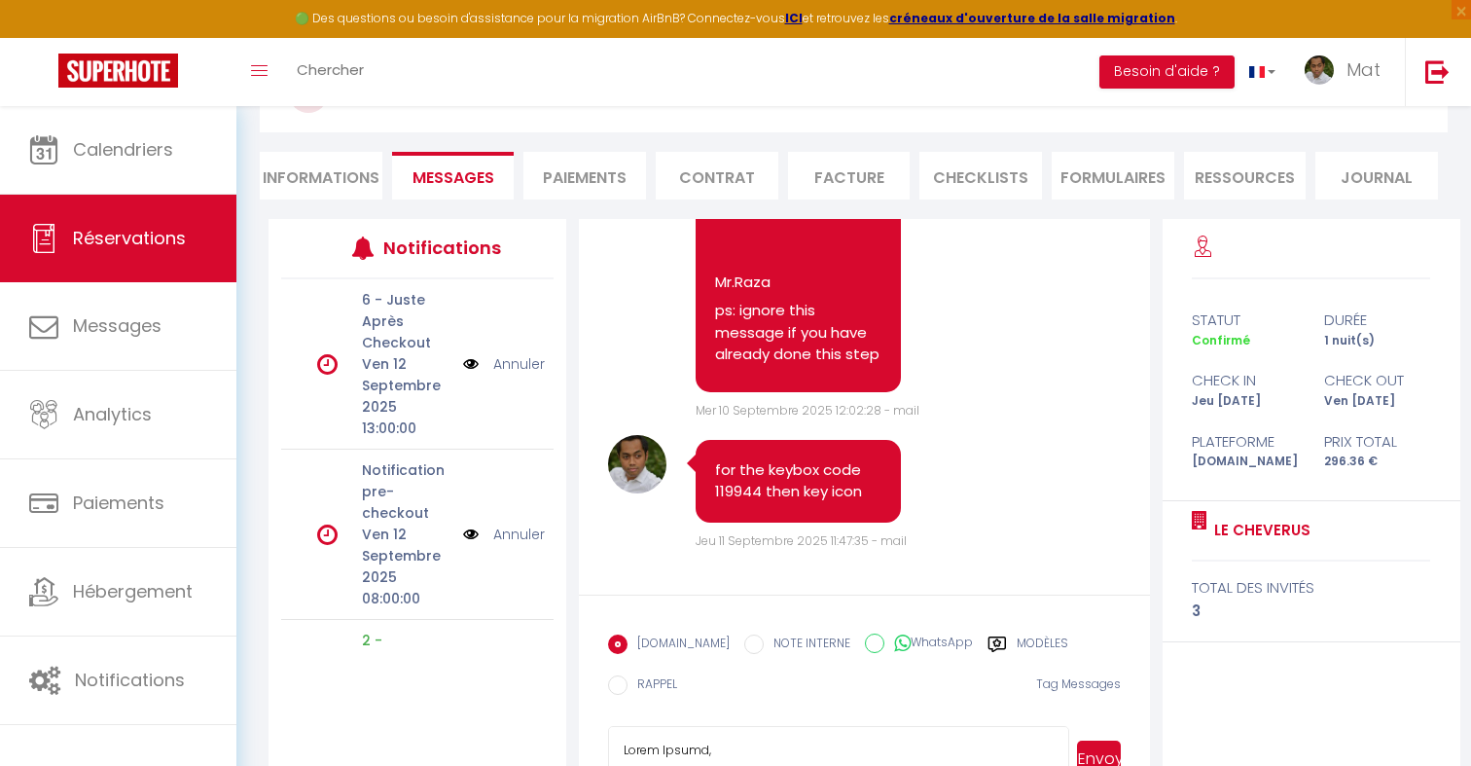
scroll to position [206, 0]
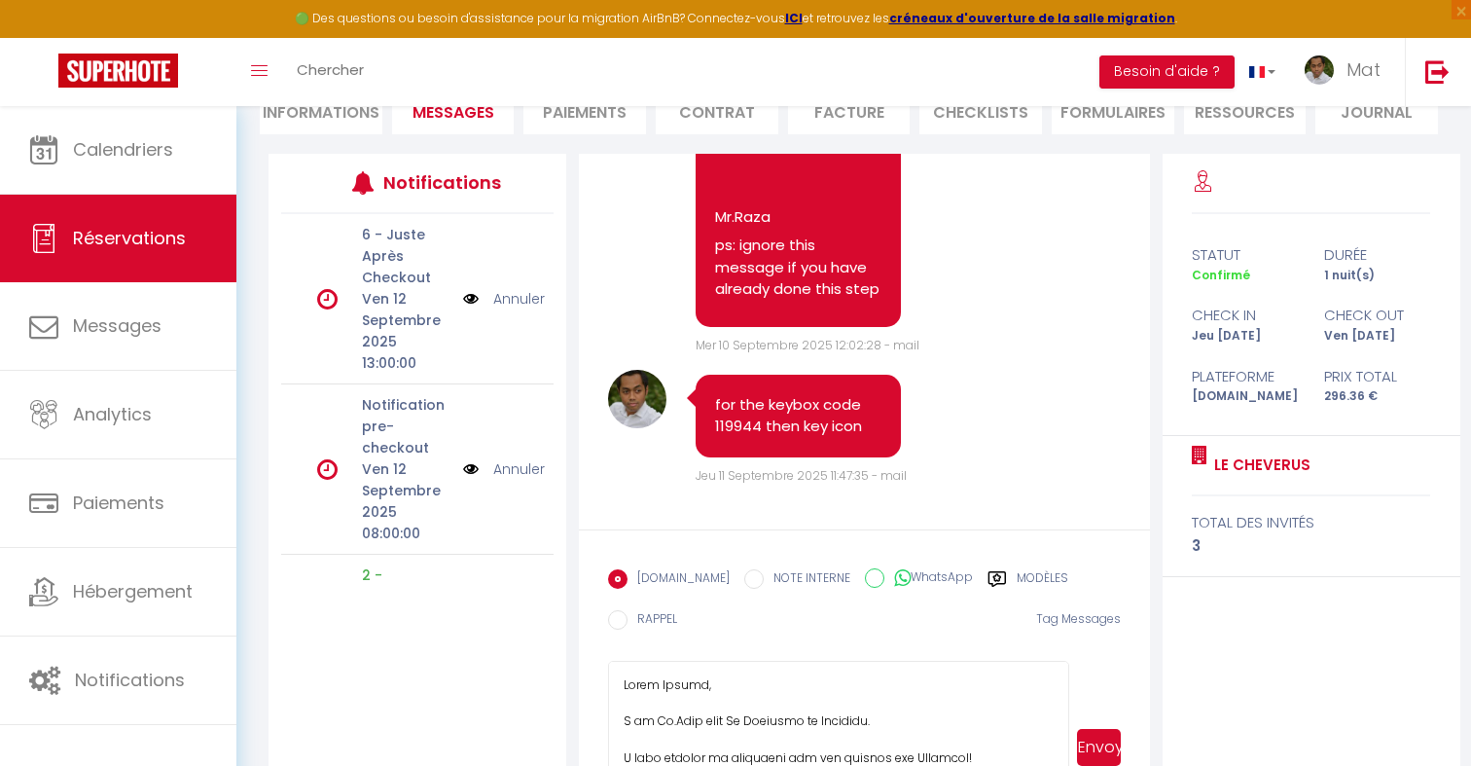
drag, startPoint x: 1063, startPoint y: 726, endPoint x: 1053, endPoint y: 833, distance: 107.5
click at [1053, 560] on html "🟢 Des questions ou besoin d'assistance pour la migration AirBnB? Connectez-vous…" at bounding box center [735, 177] width 1471 height 766
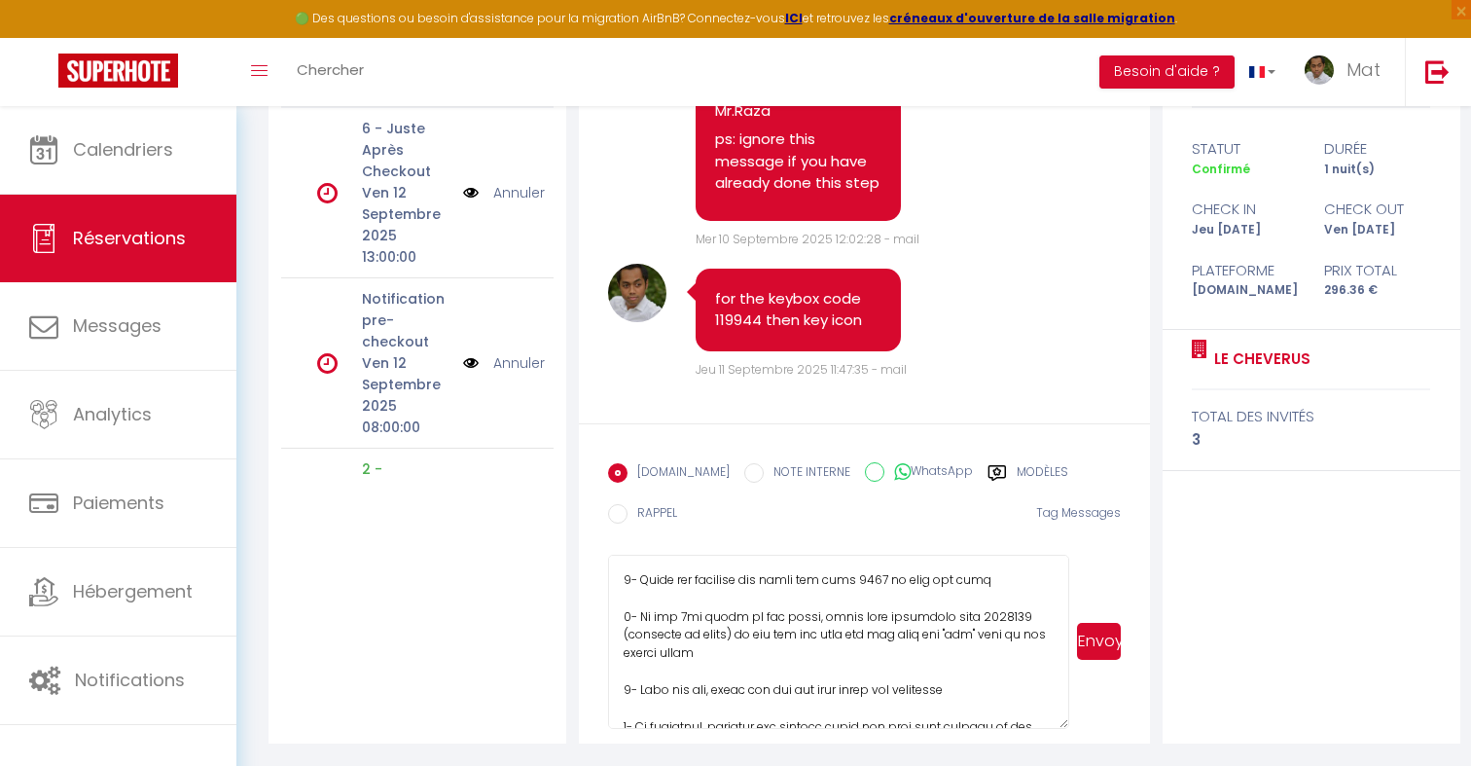
scroll to position [444, 0]
click at [973, 618] on textarea at bounding box center [838, 642] width 461 height 174
type textarea "Hello Anette, I am [PERSON_NAME] from Le Cheverus in [GEOGRAPHIC_DATA]. I look …"
click at [917, 472] on label "WhatsApp" at bounding box center [929, 472] width 89 height 21
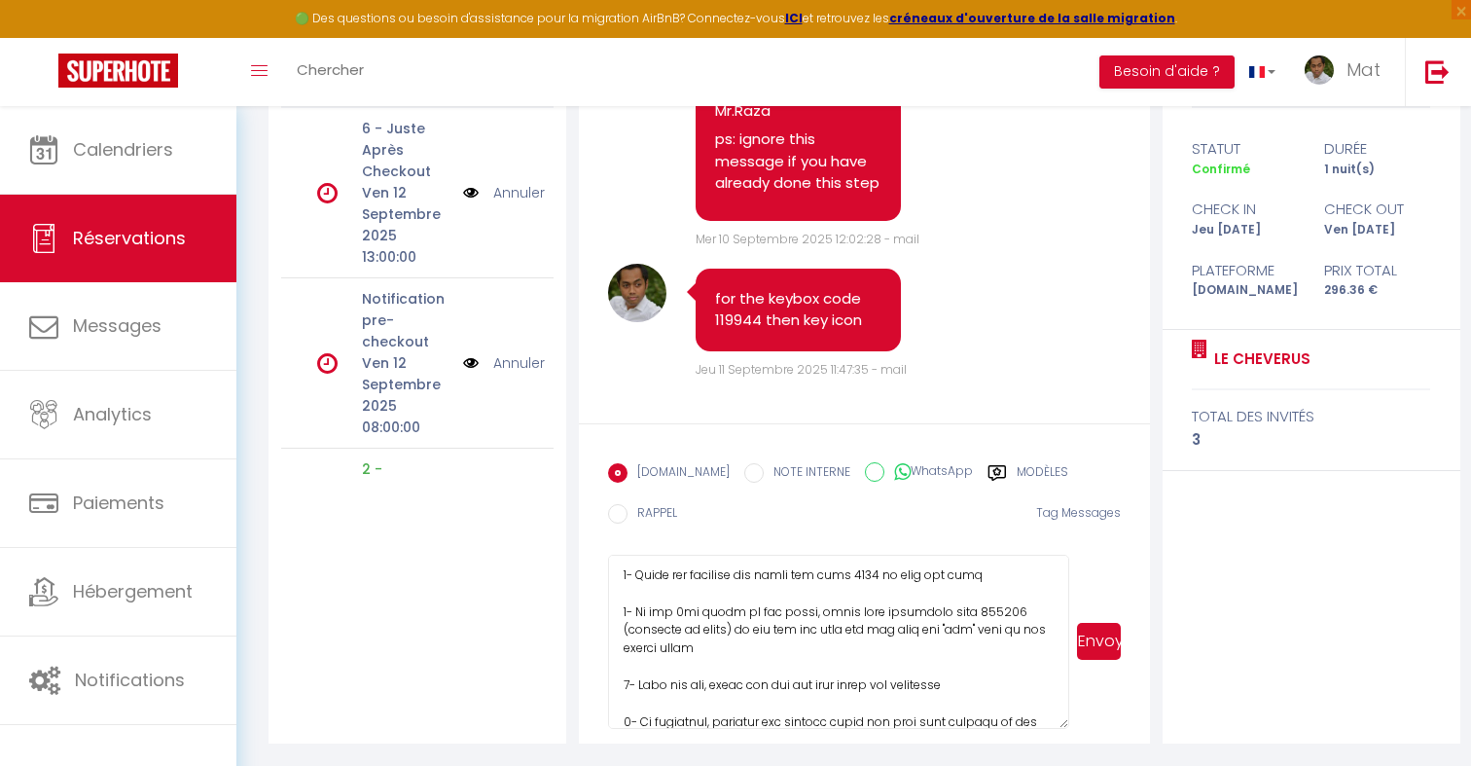
click at [885, 472] on input "WhatsApp" at bounding box center [874, 471] width 19 height 19
radio input "true"
click at [1103, 645] on button "Envoyer" at bounding box center [1099, 641] width 44 height 37
click at [637, 473] on label "[DOMAIN_NAME]" at bounding box center [679, 473] width 102 height 21
click at [628, 473] on input "EMAIL" at bounding box center [617, 472] width 19 height 19
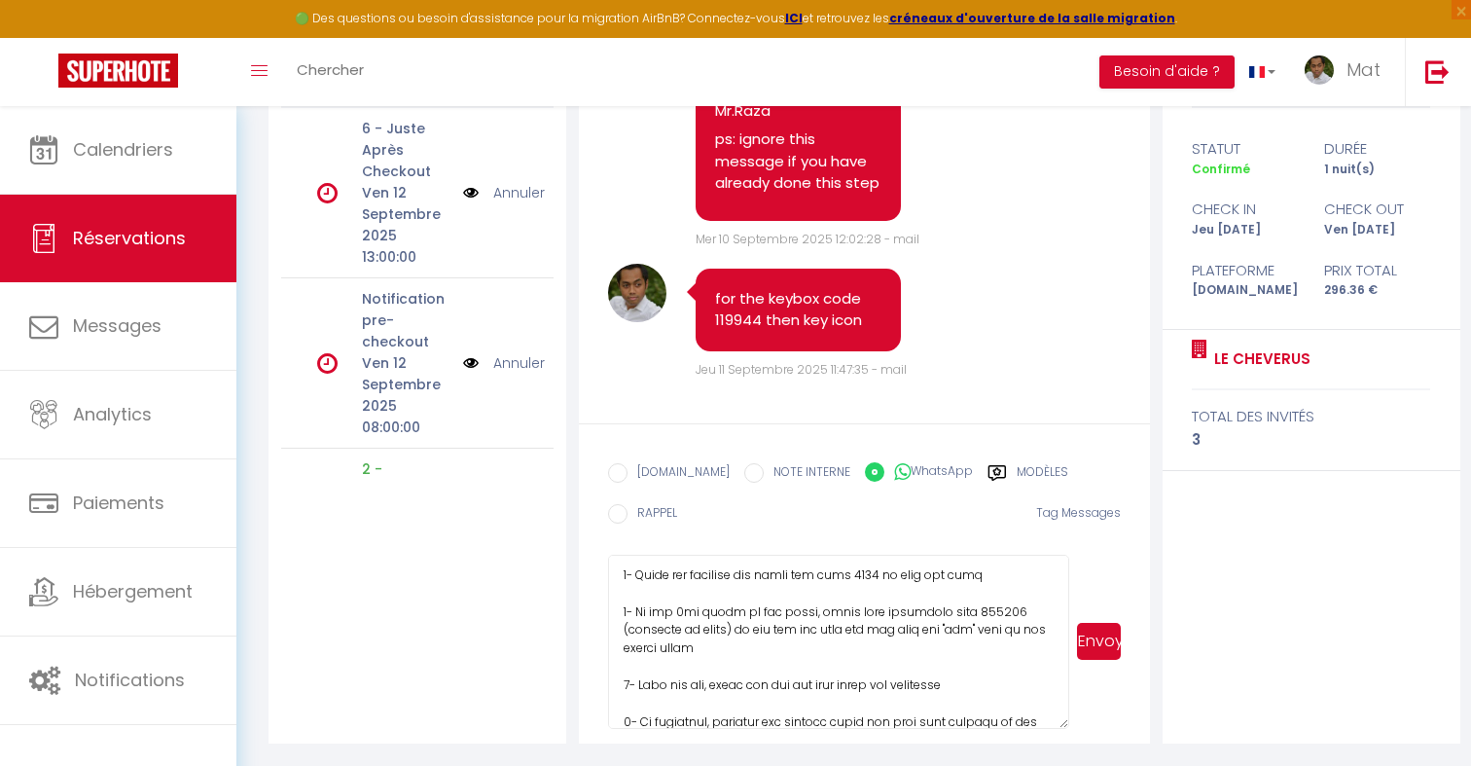
radio input "true"
radio input "false"
click at [1103, 644] on button "Envoyer" at bounding box center [1099, 641] width 44 height 37
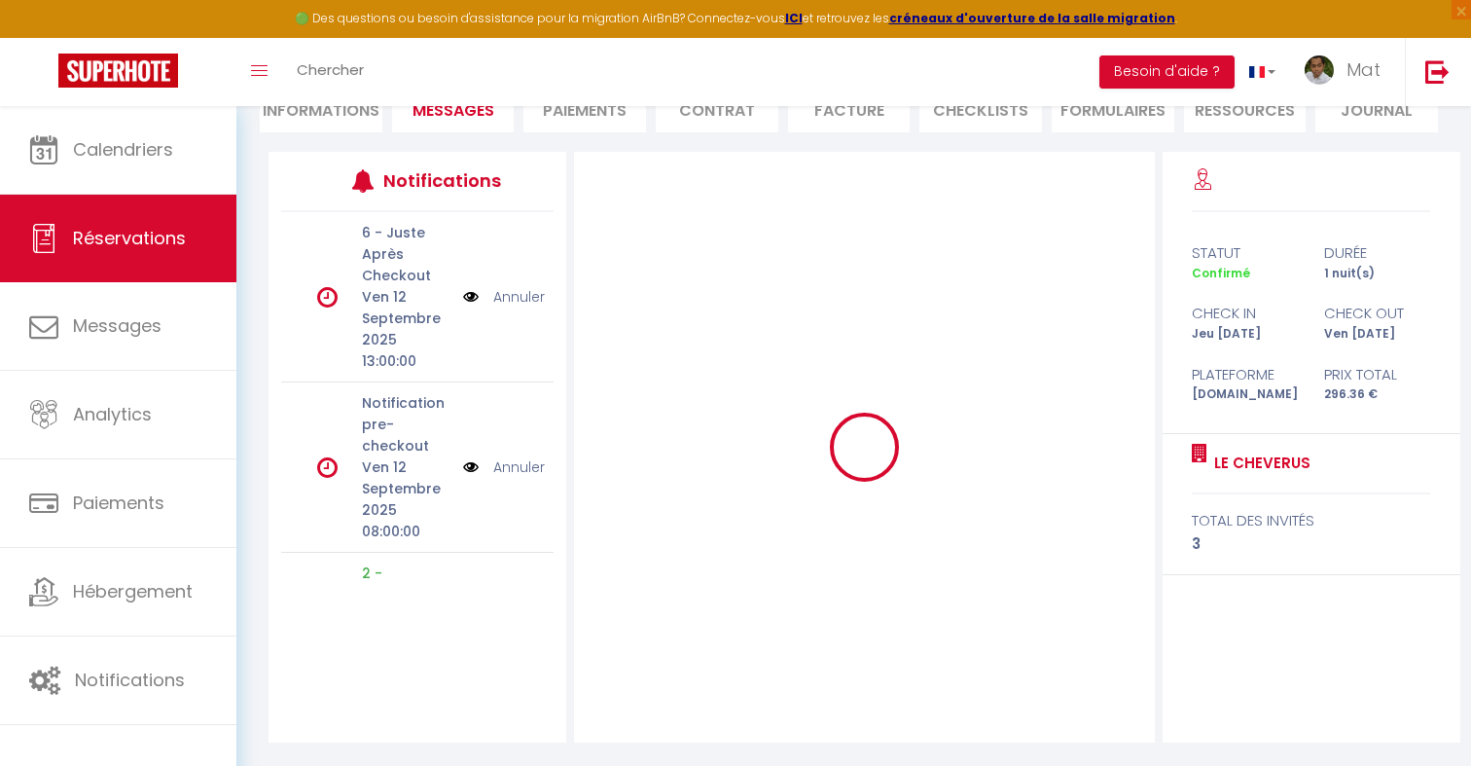
scroll to position [0, 0]
